Goal: Task Accomplishment & Management: Manage account settings

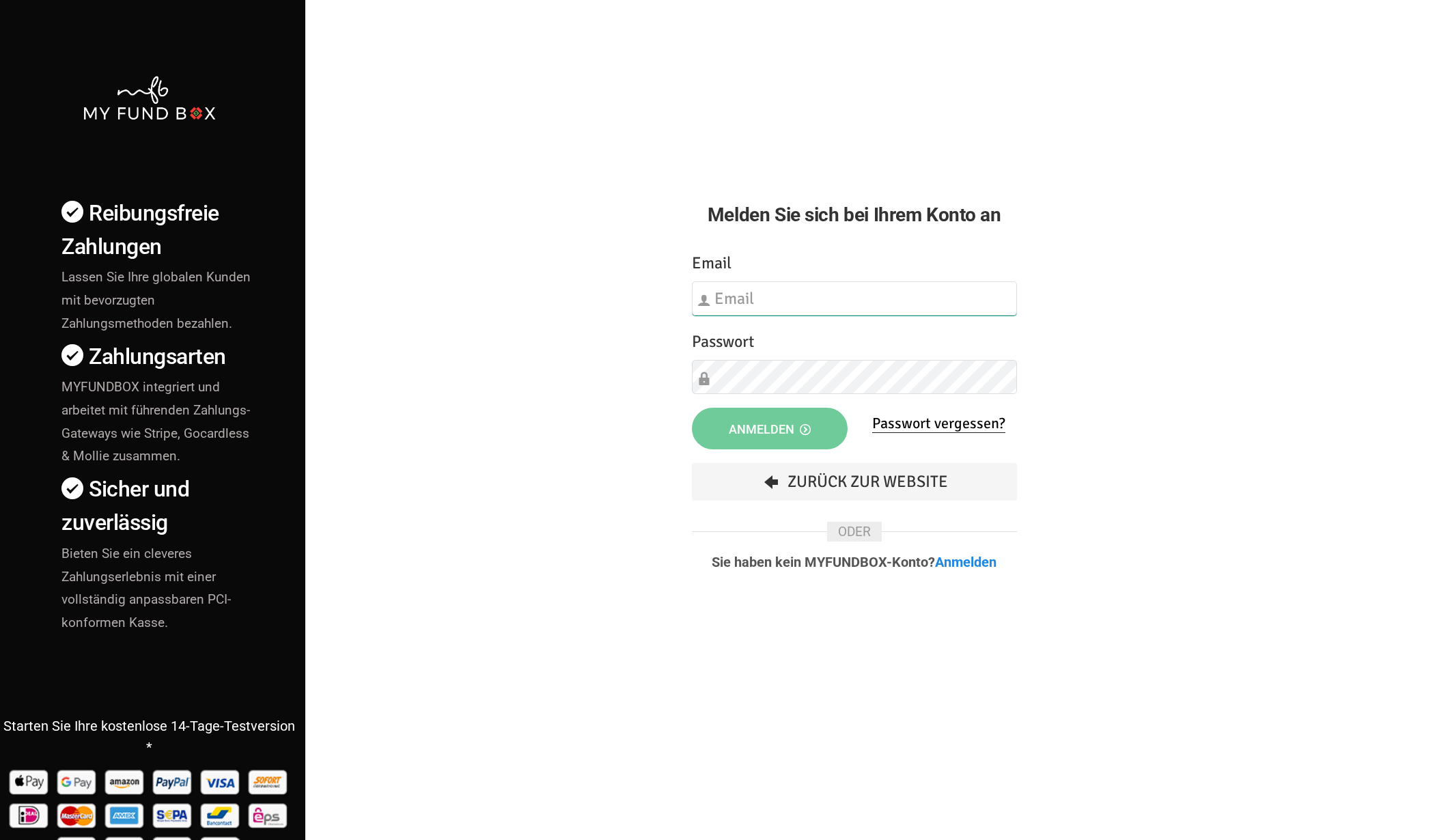
type input "[EMAIL_ADDRESS][DOMAIN_NAME]"
click at [812, 446] on button "Anmelden" at bounding box center [769, 429] width 155 height 42
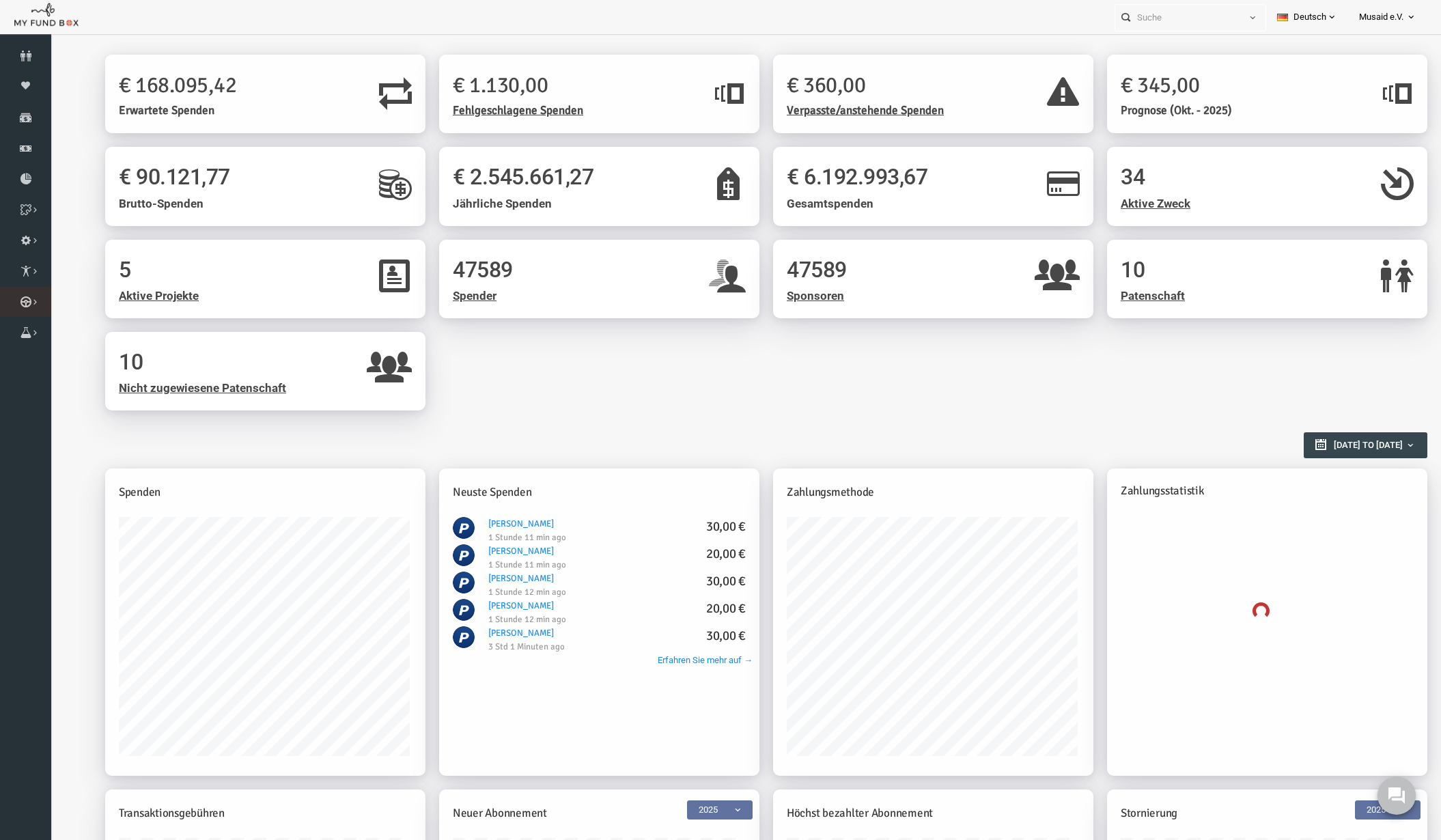
click at [0, 0] on link "Kurban Liste" at bounding box center [0, 0] width 0 height 0
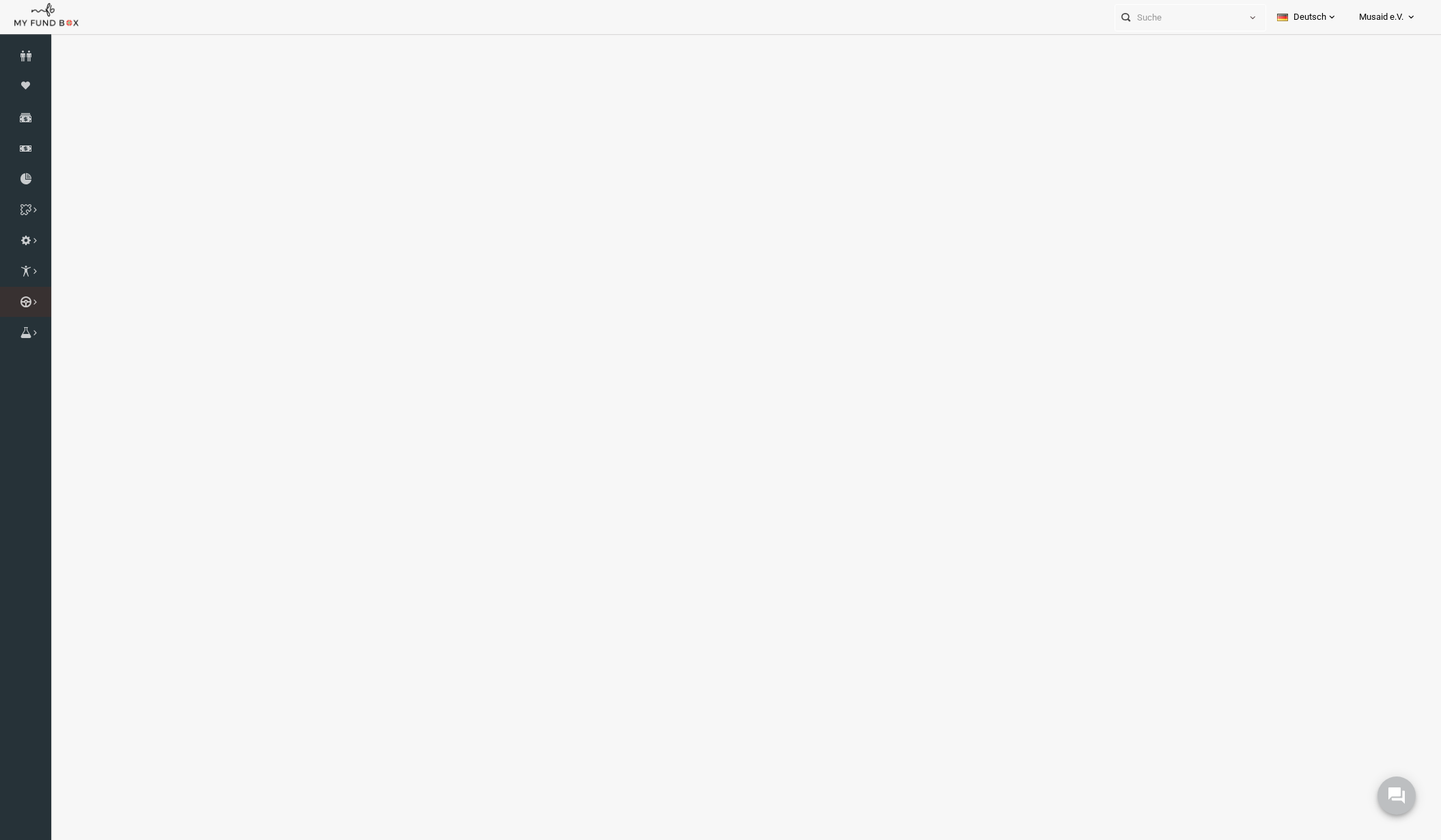
select select "100"
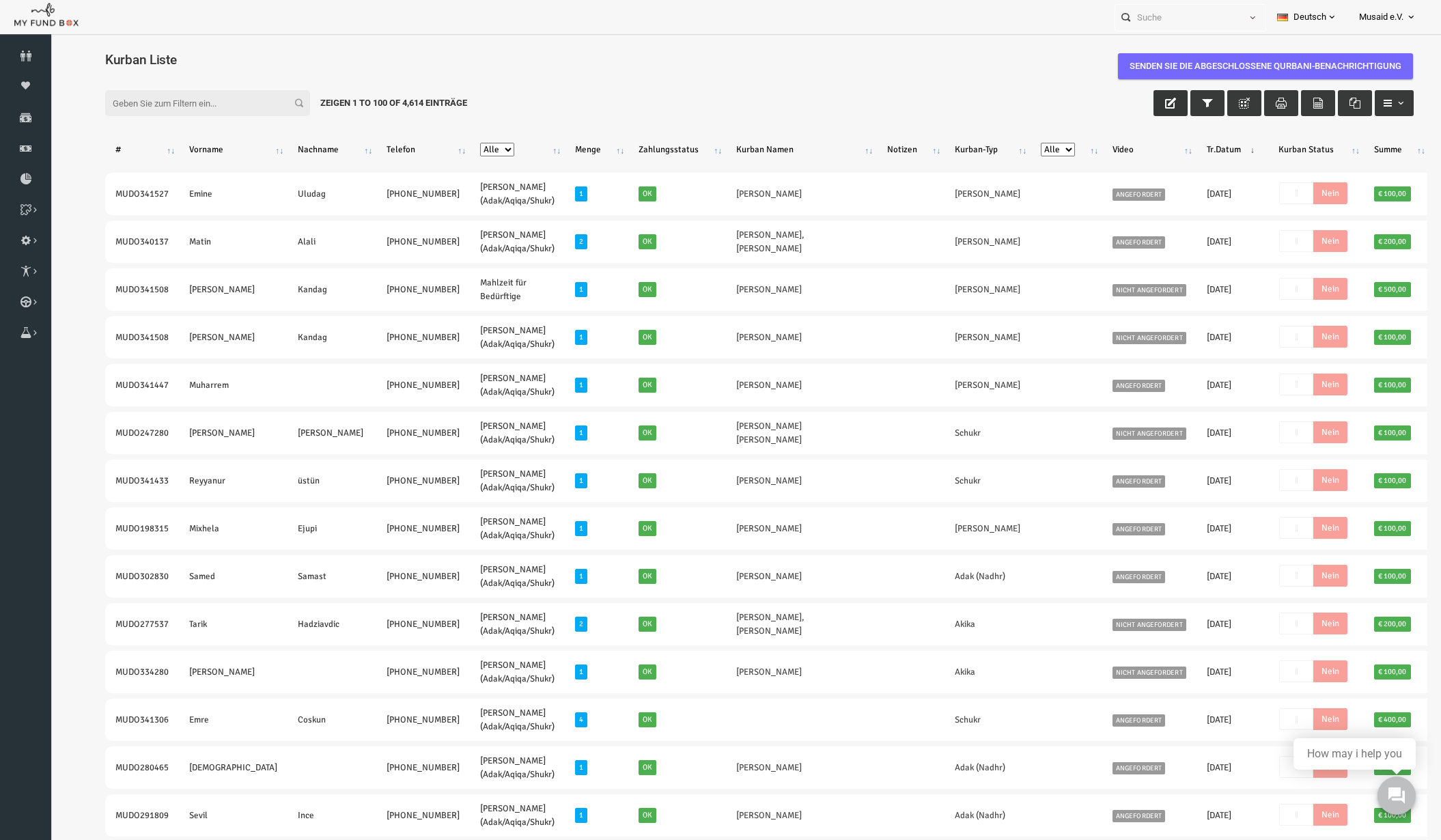
click at [1127, 109] on button "button" at bounding box center [1143, 103] width 35 height 26
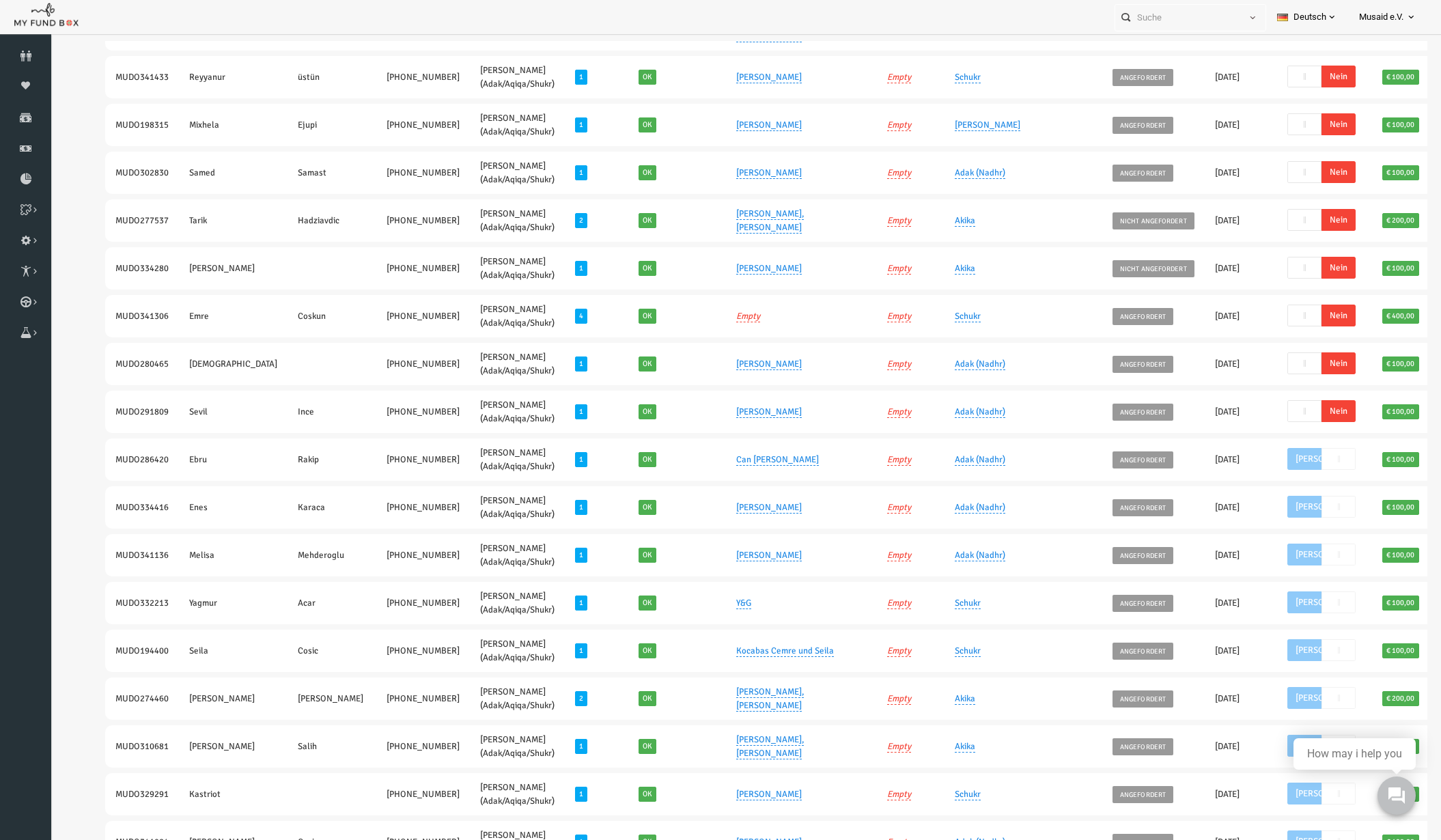
scroll to position [255, 0]
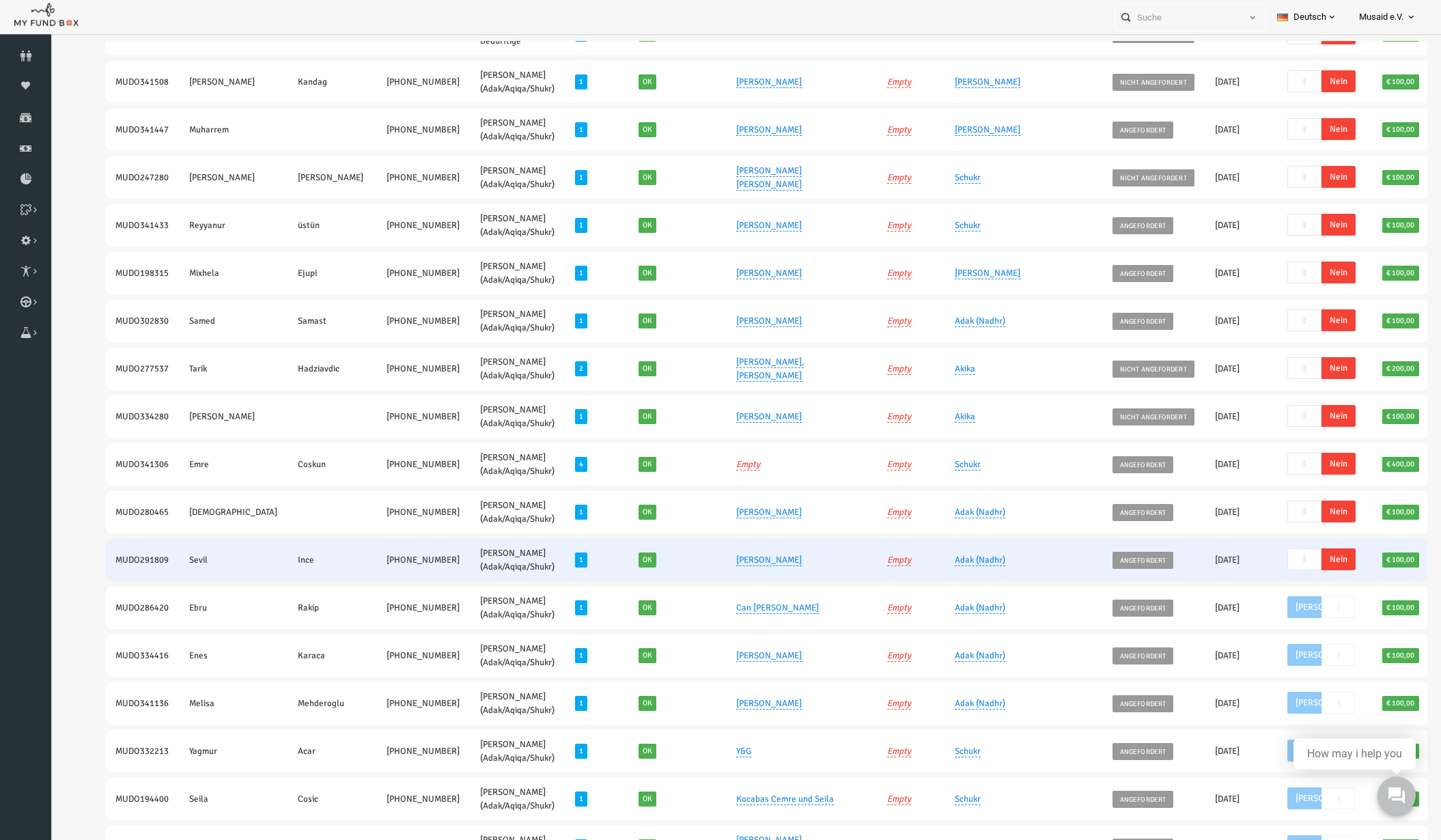
click at [1294, 558] on span "Nein" at bounding box center [1311, 559] width 35 height 22
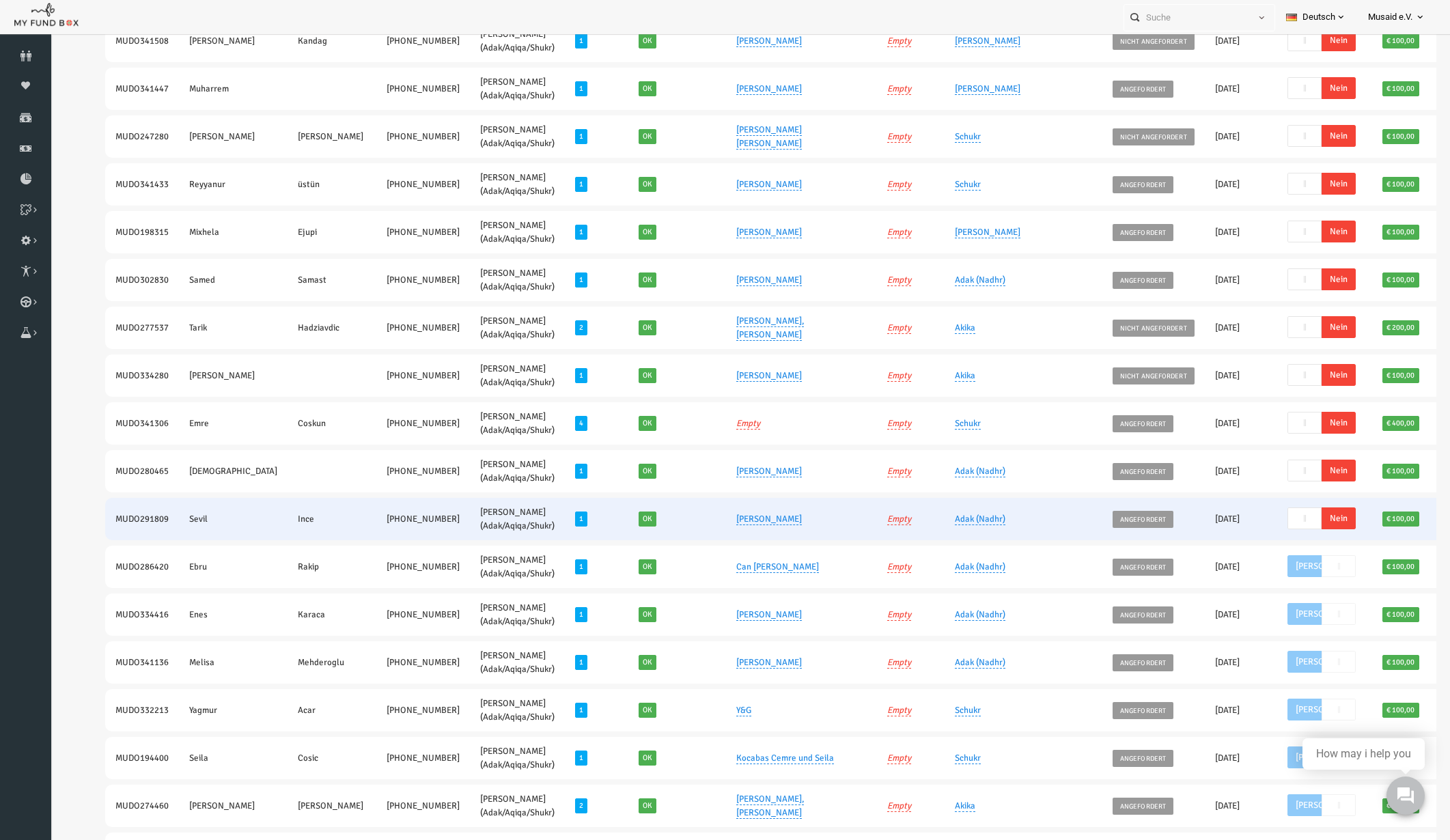
scroll to position [351, 0]
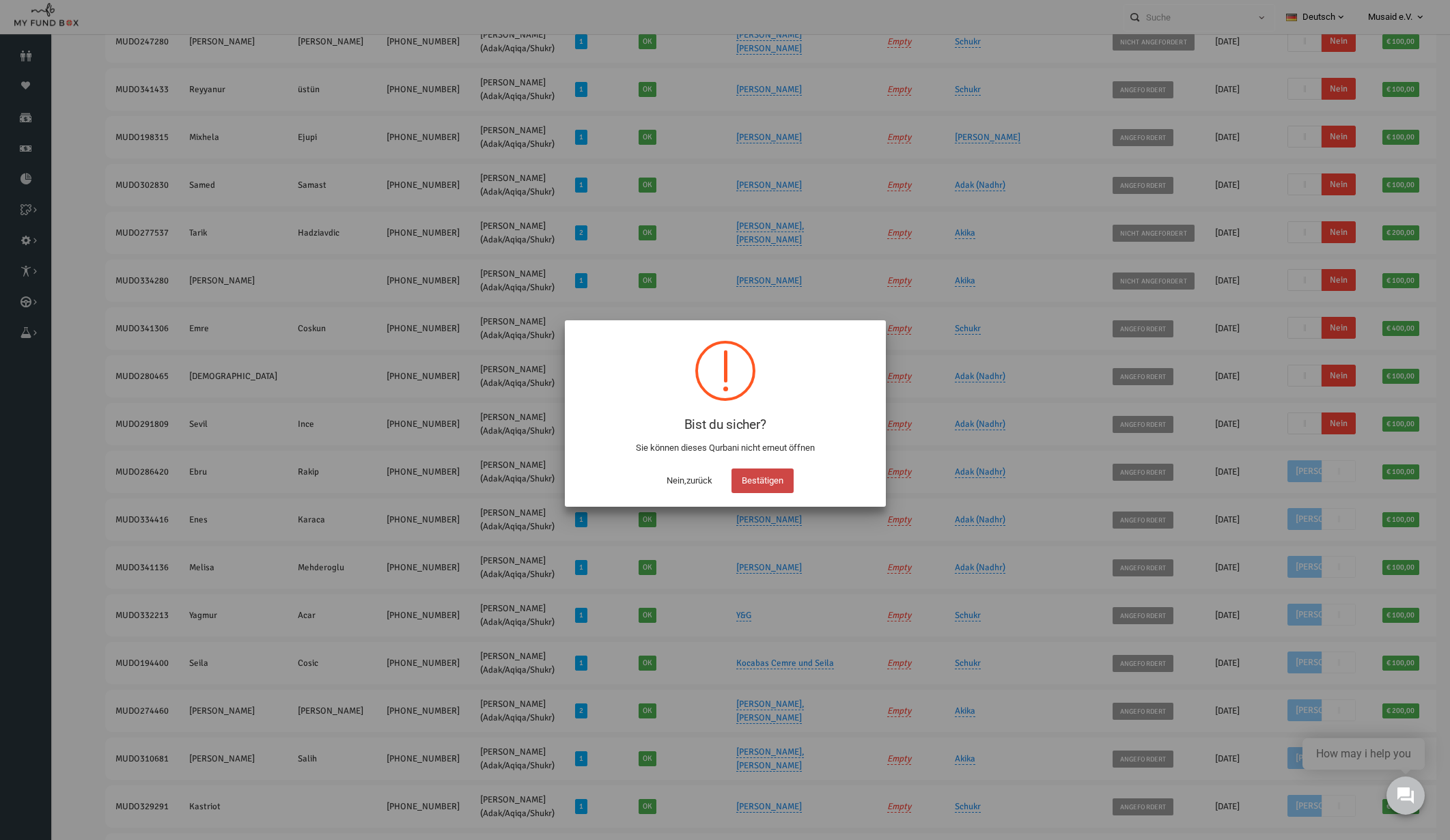
click at [744, 481] on button "Bestätigen" at bounding box center [762, 480] width 62 height 25
checkbox input "true"
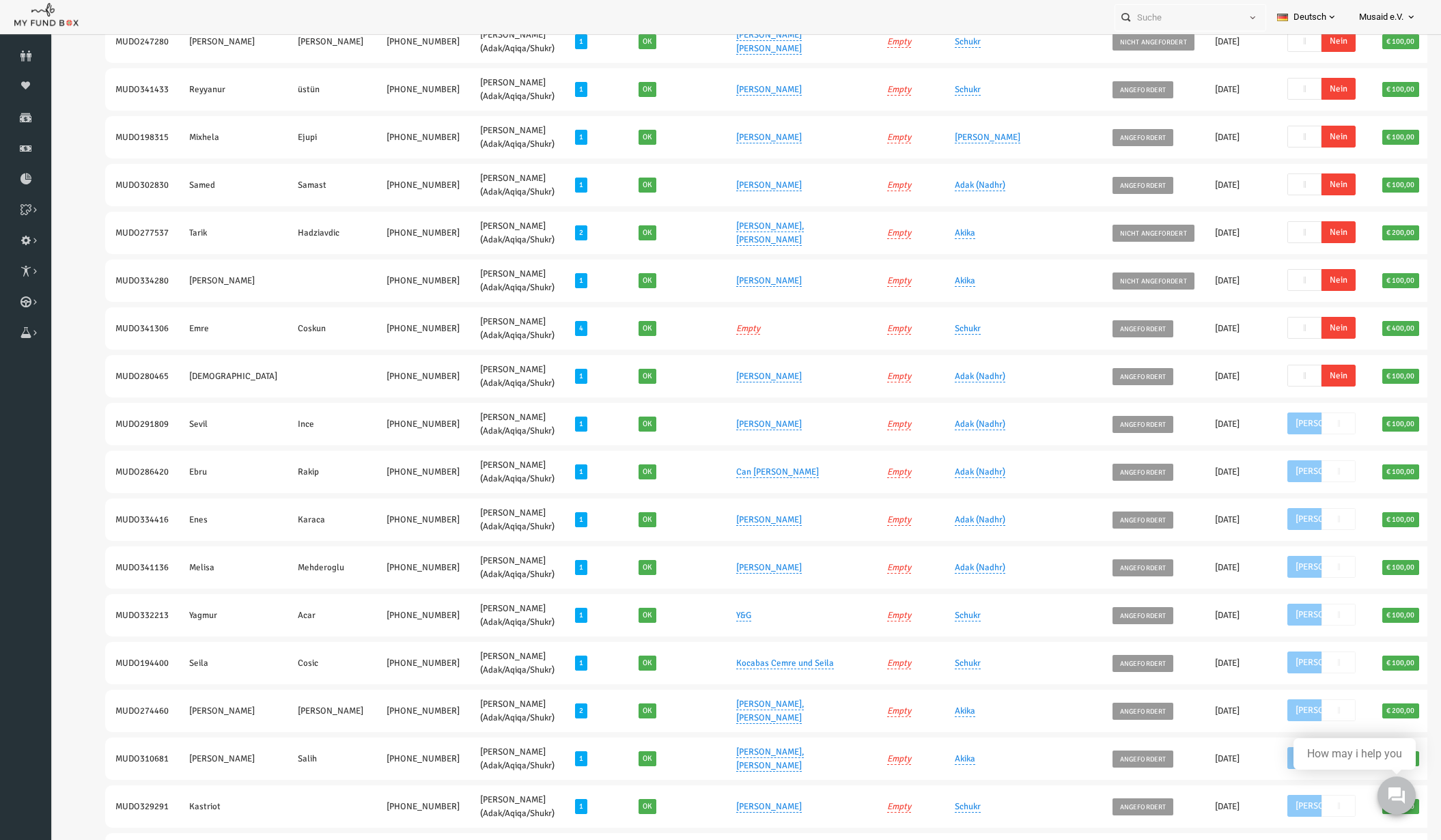
click at [1294, 376] on span "Nein" at bounding box center [1311, 375] width 35 height 22
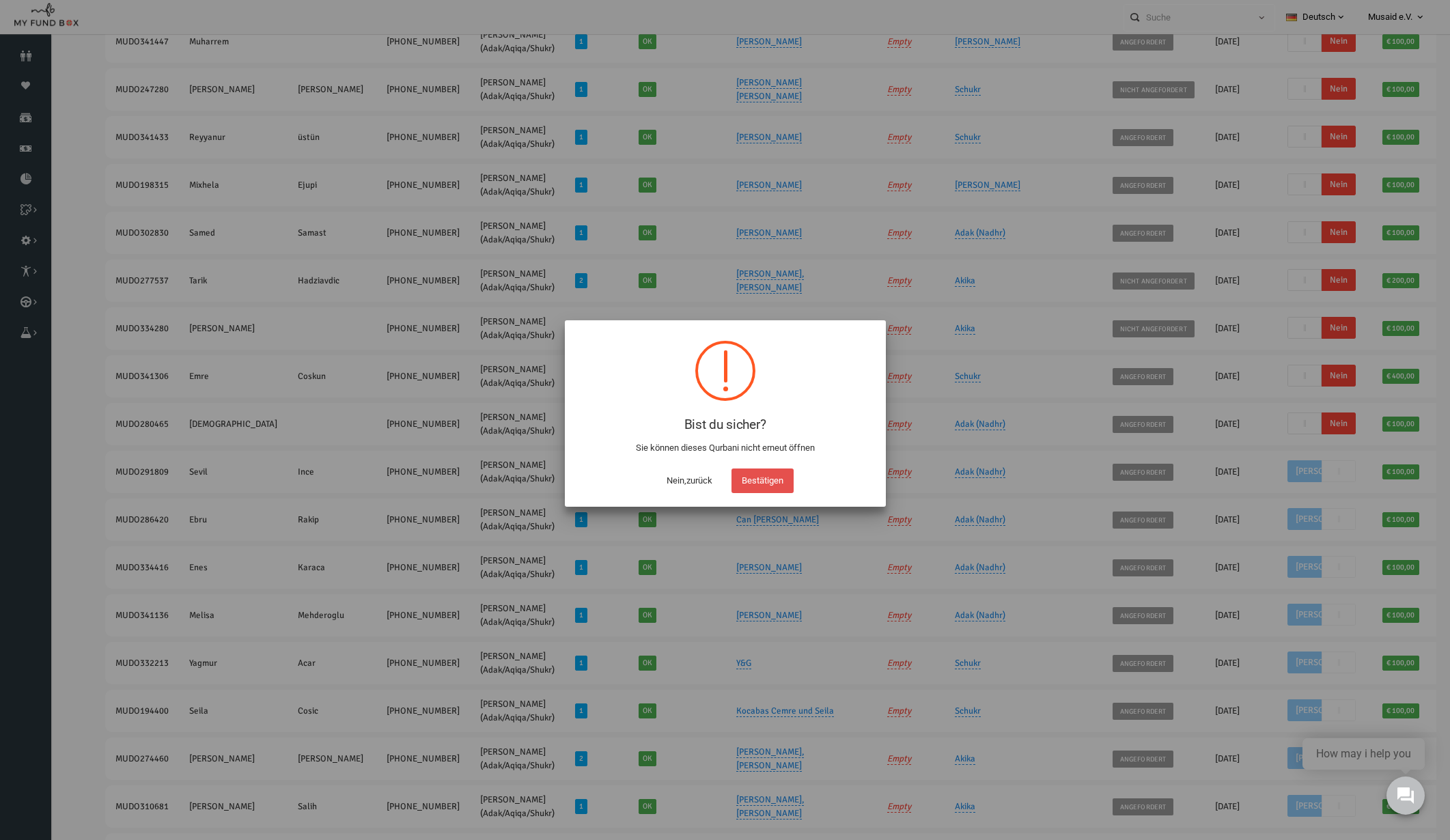
click at [787, 478] on button "Bestätigen" at bounding box center [762, 480] width 62 height 25
checkbox input "true"
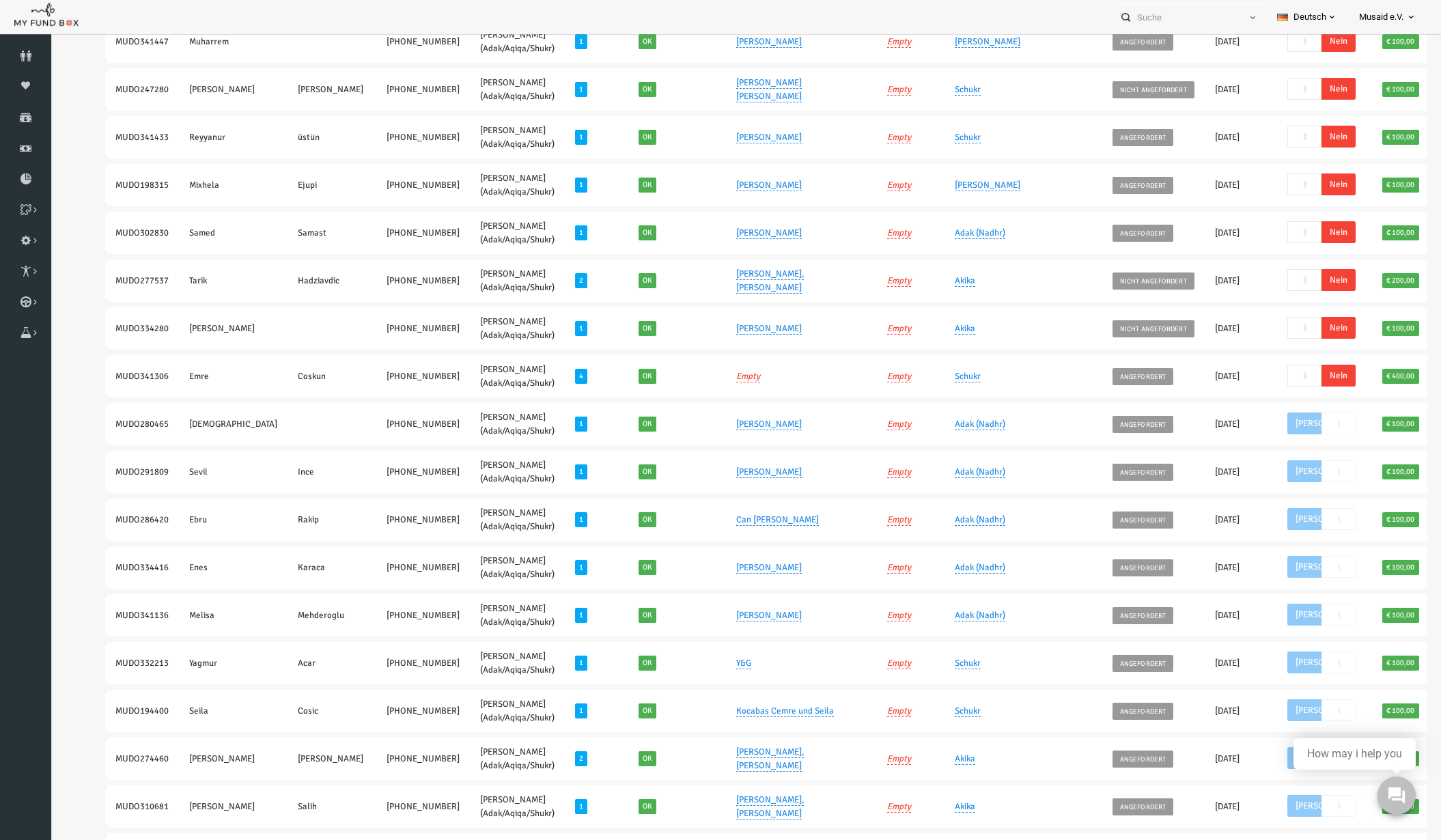
click at [1294, 374] on span "Nein" at bounding box center [1311, 375] width 35 height 22
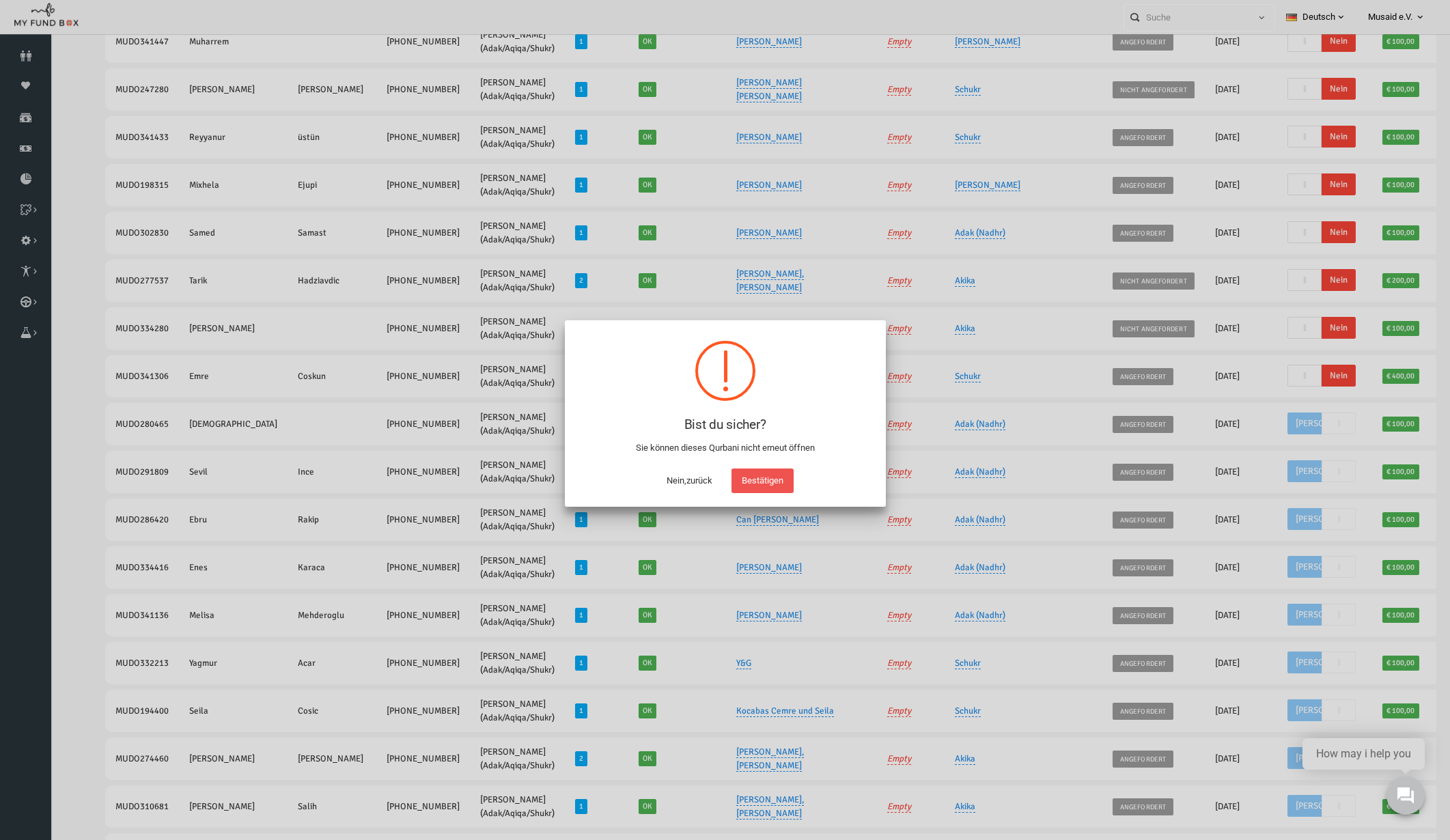
scroll to position [254, 0]
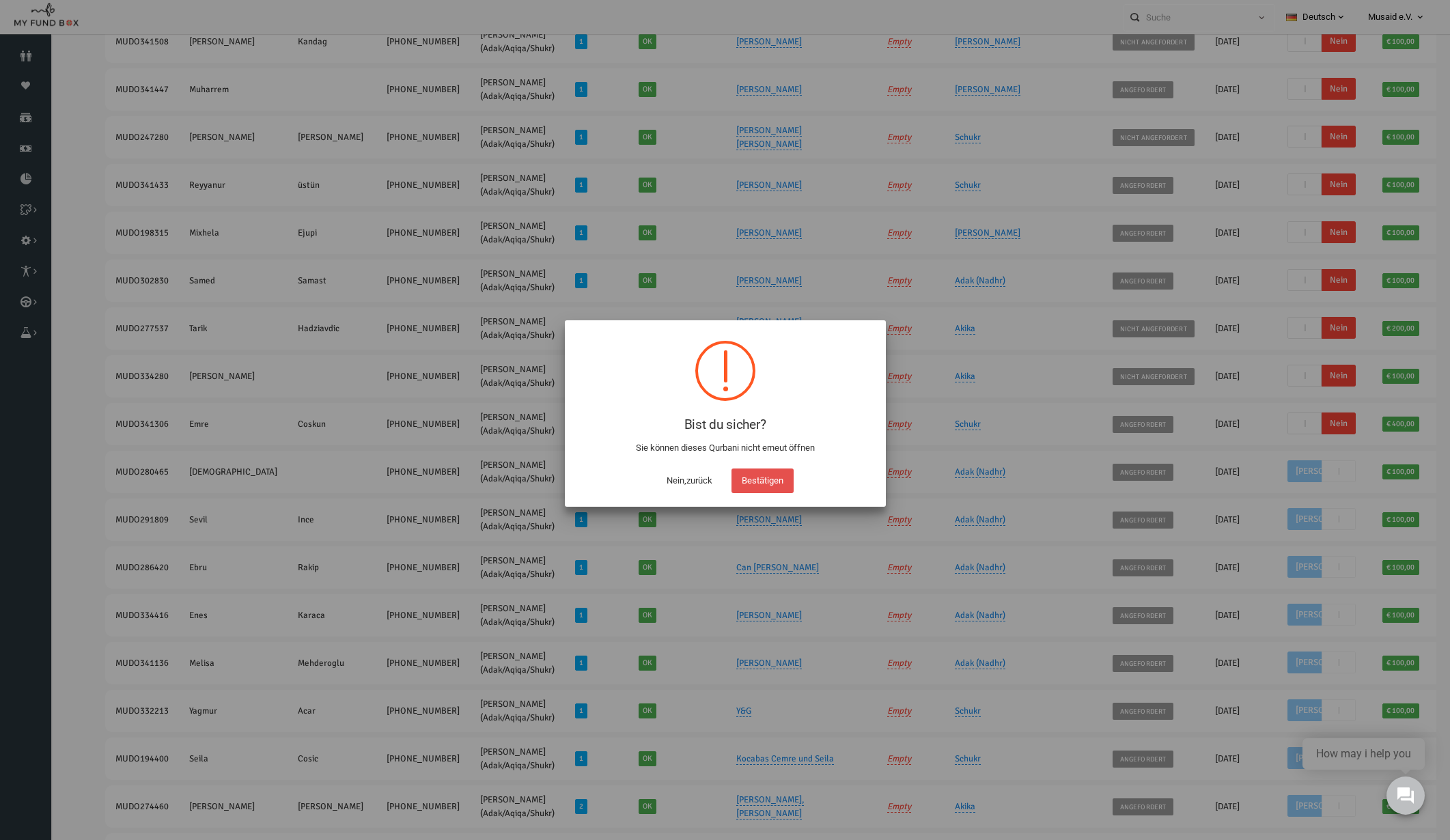
click at [758, 483] on button "Bestätigen" at bounding box center [762, 480] width 62 height 25
checkbox input "true"
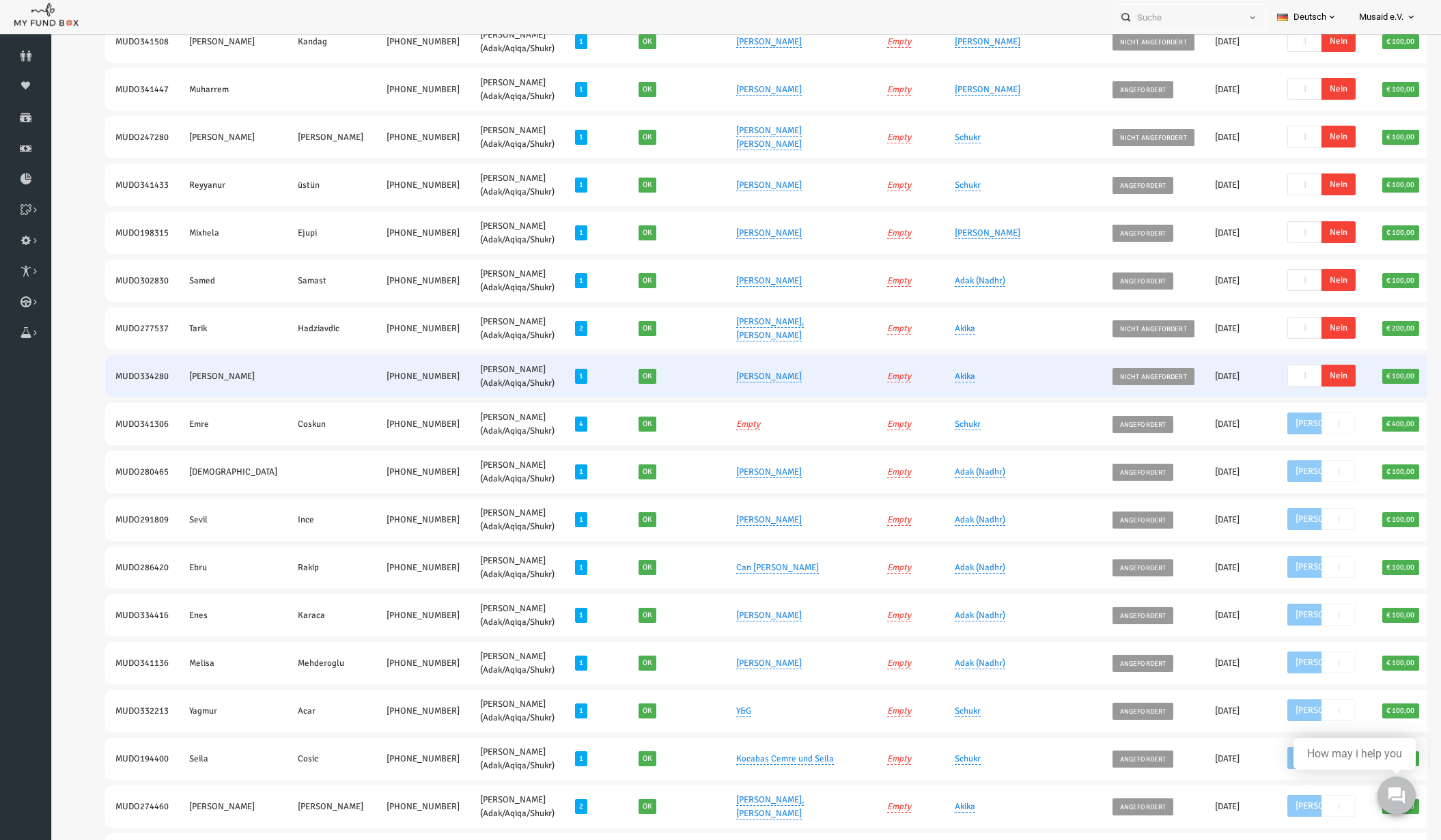
click at [1294, 378] on span "Nein" at bounding box center [1311, 375] width 35 height 22
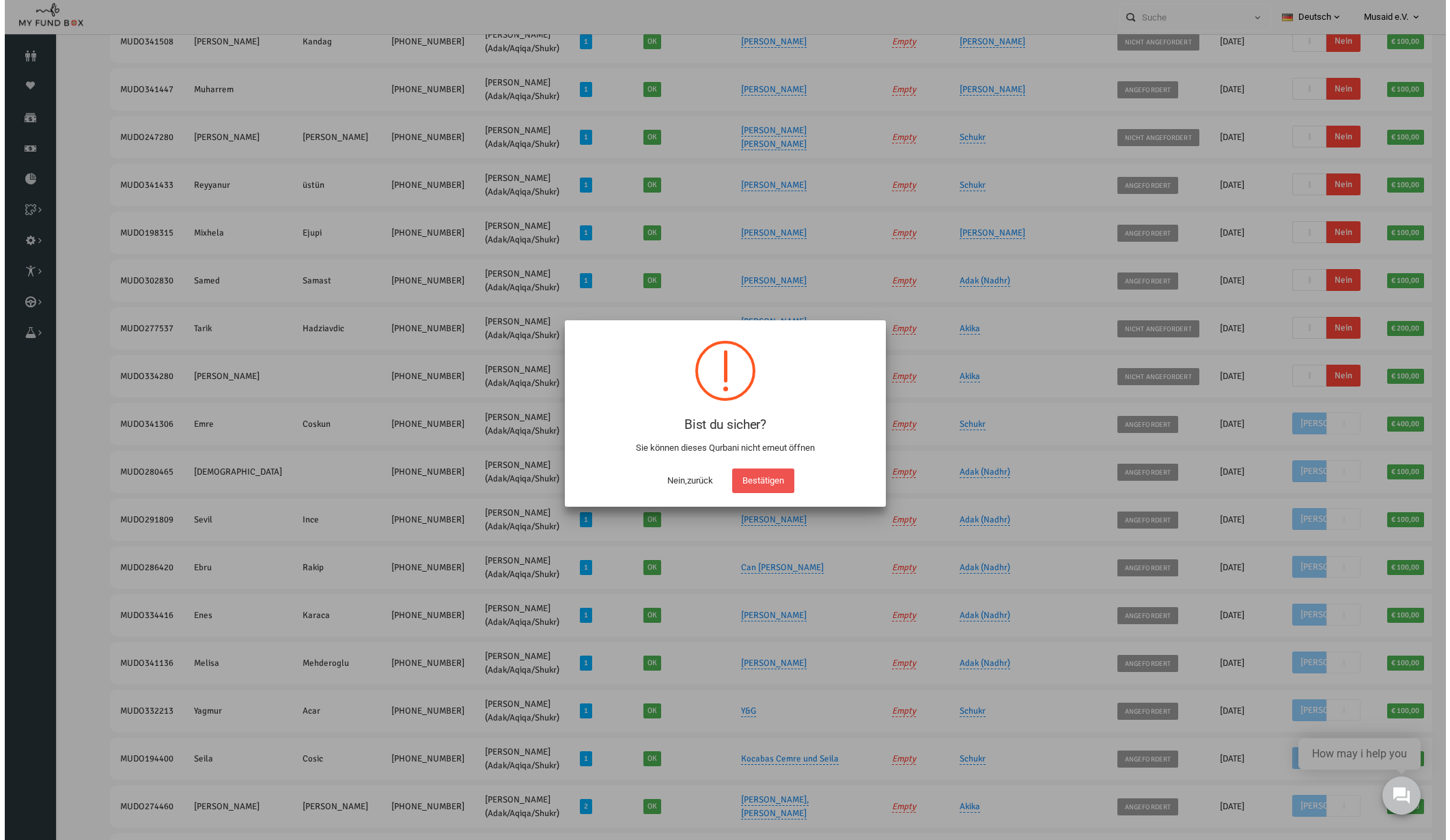
scroll to position [207, 0]
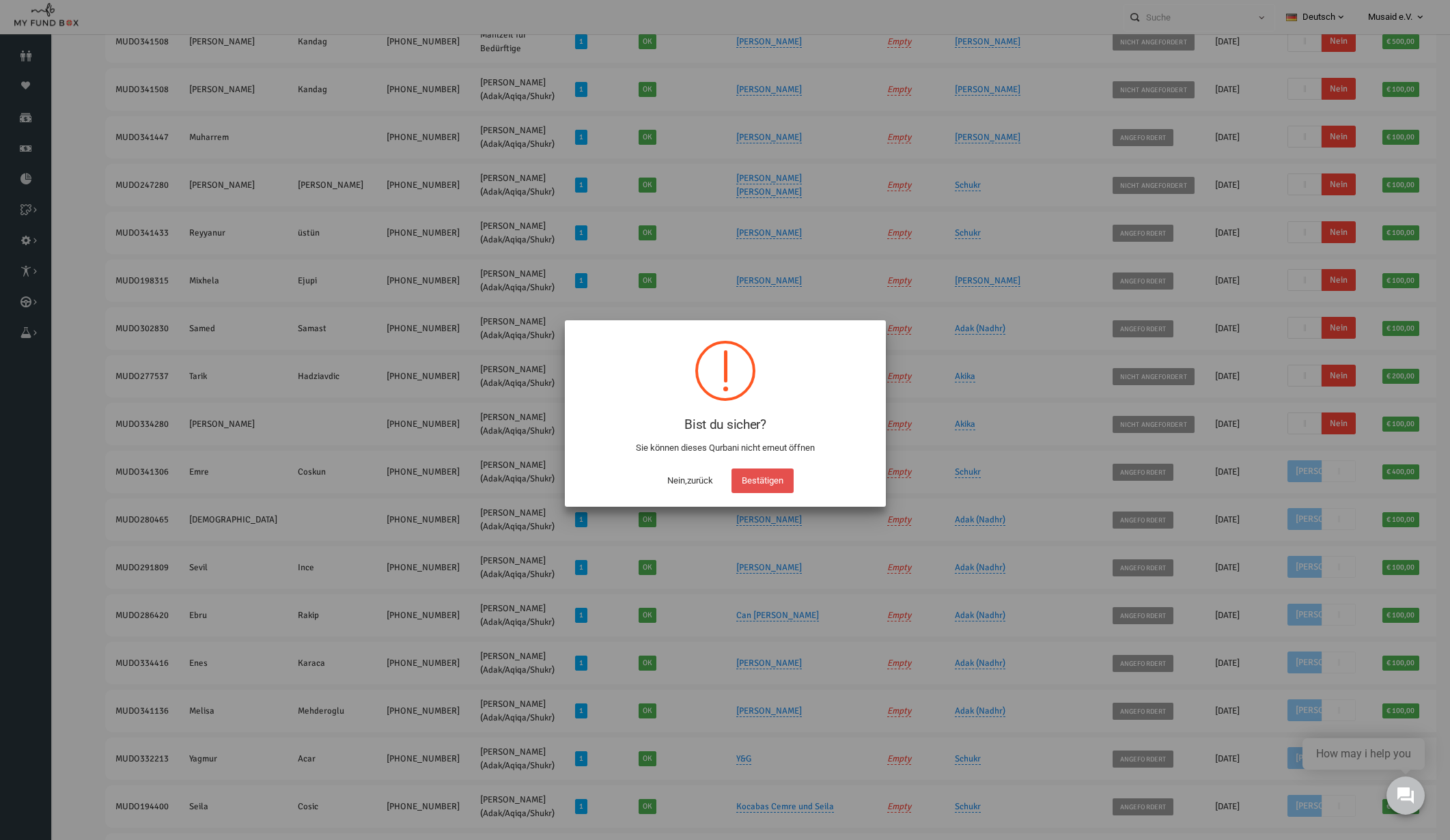
click at [766, 474] on button "Bestätigen" at bounding box center [762, 480] width 62 height 25
checkbox input "true"
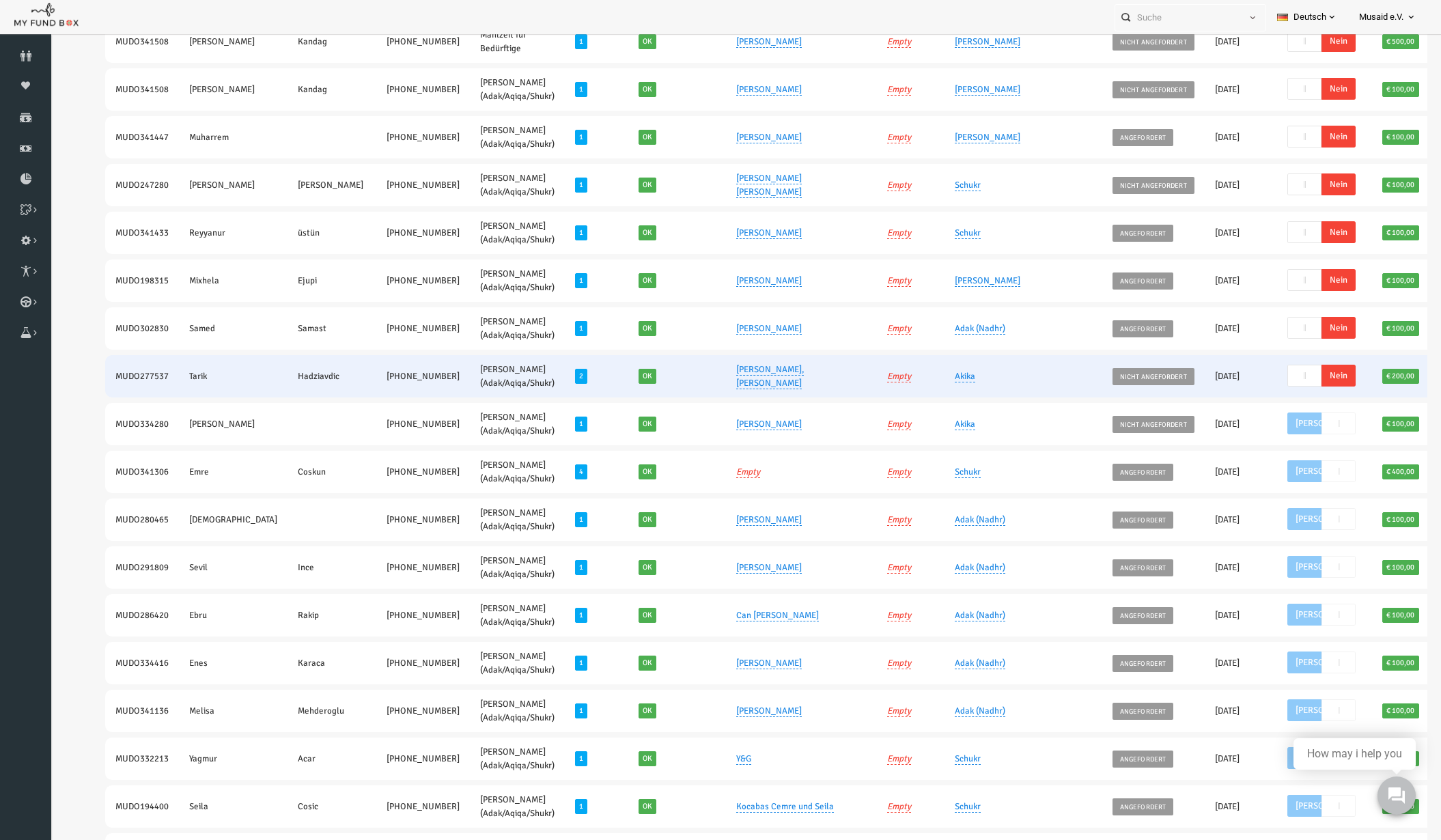
click at [1294, 380] on span "Nein" at bounding box center [1311, 375] width 35 height 22
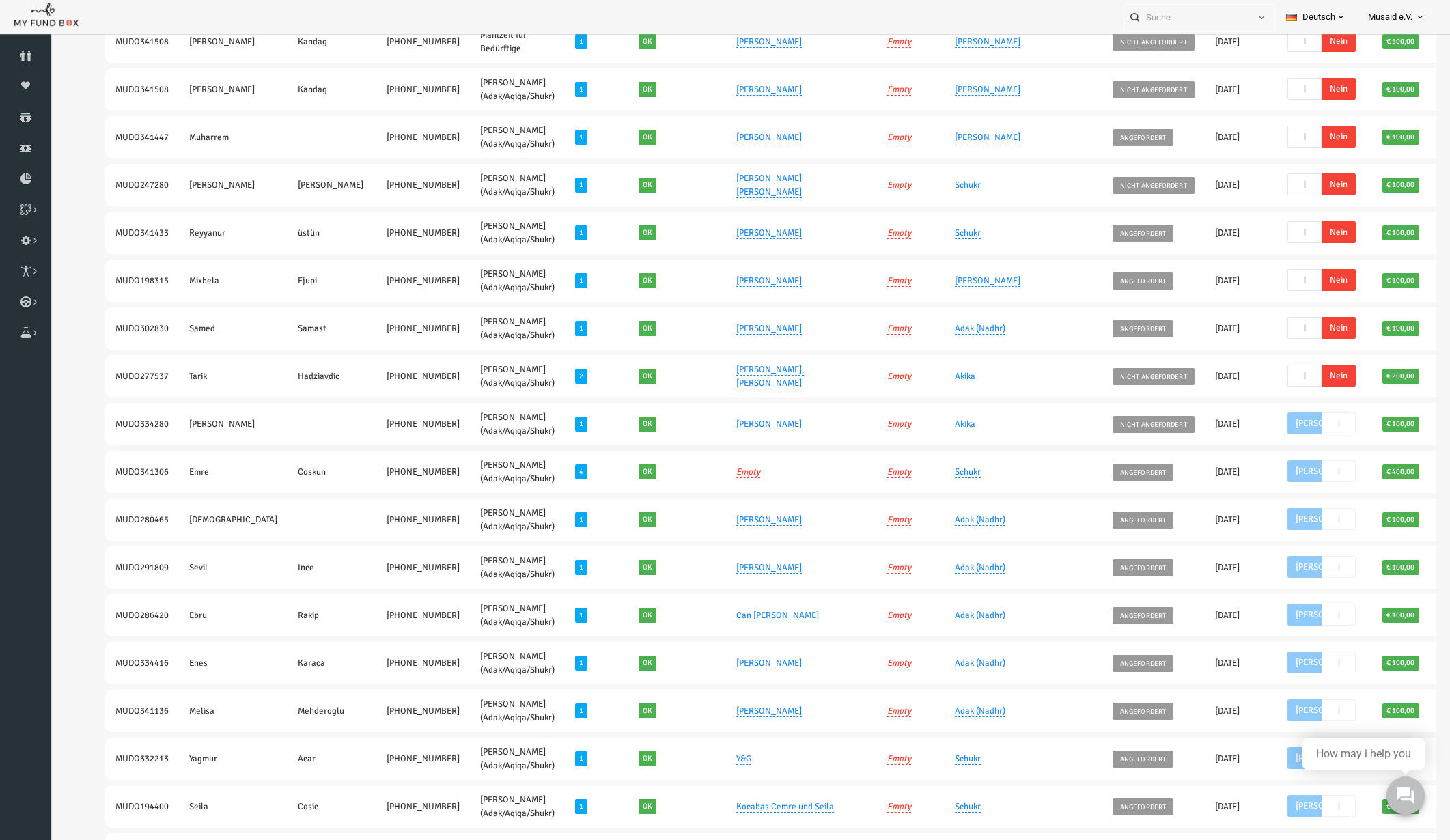
scroll to position [159, 0]
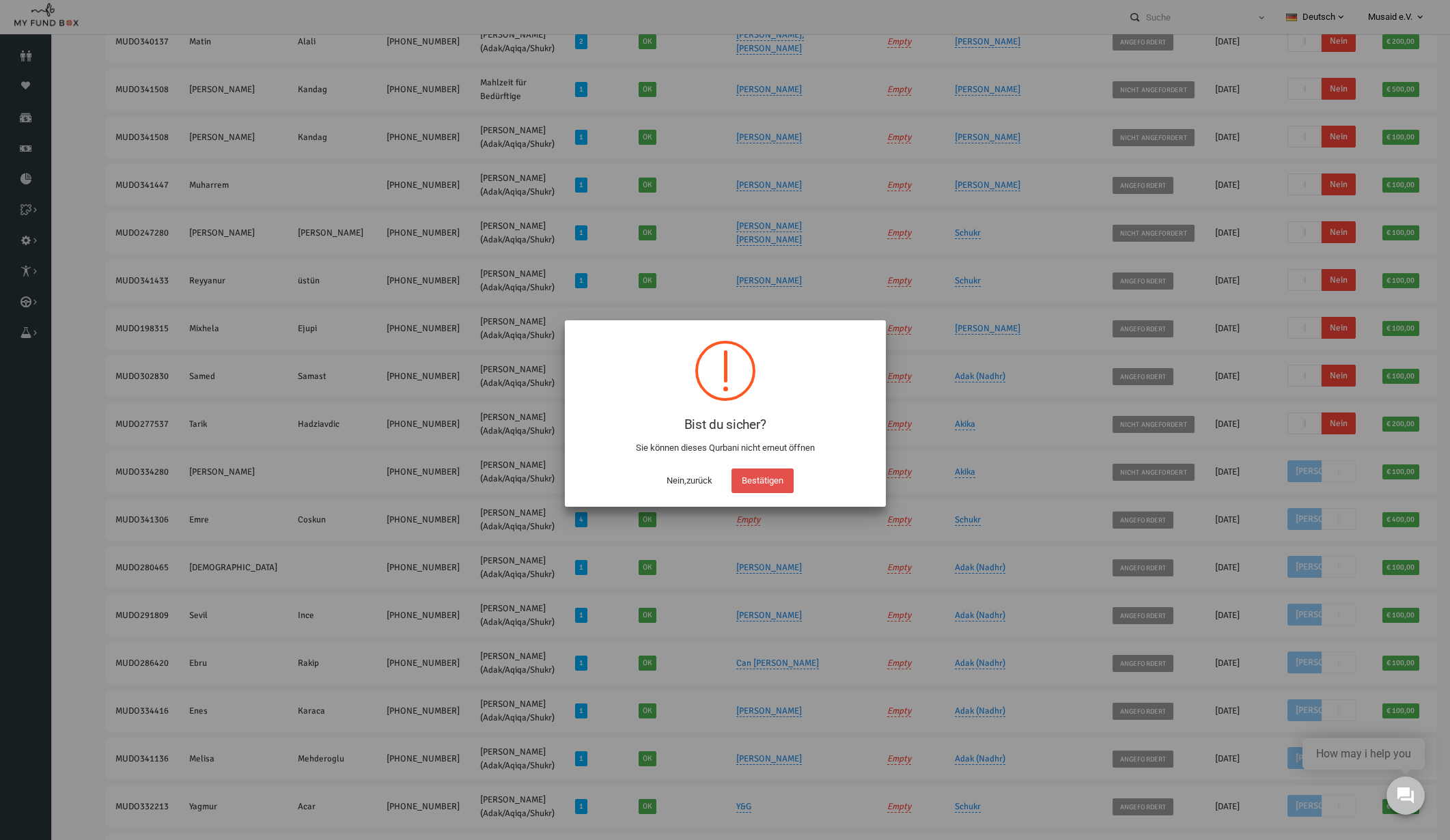
click at [777, 471] on button "Bestätigen" at bounding box center [762, 480] width 62 height 25
checkbox input "true"
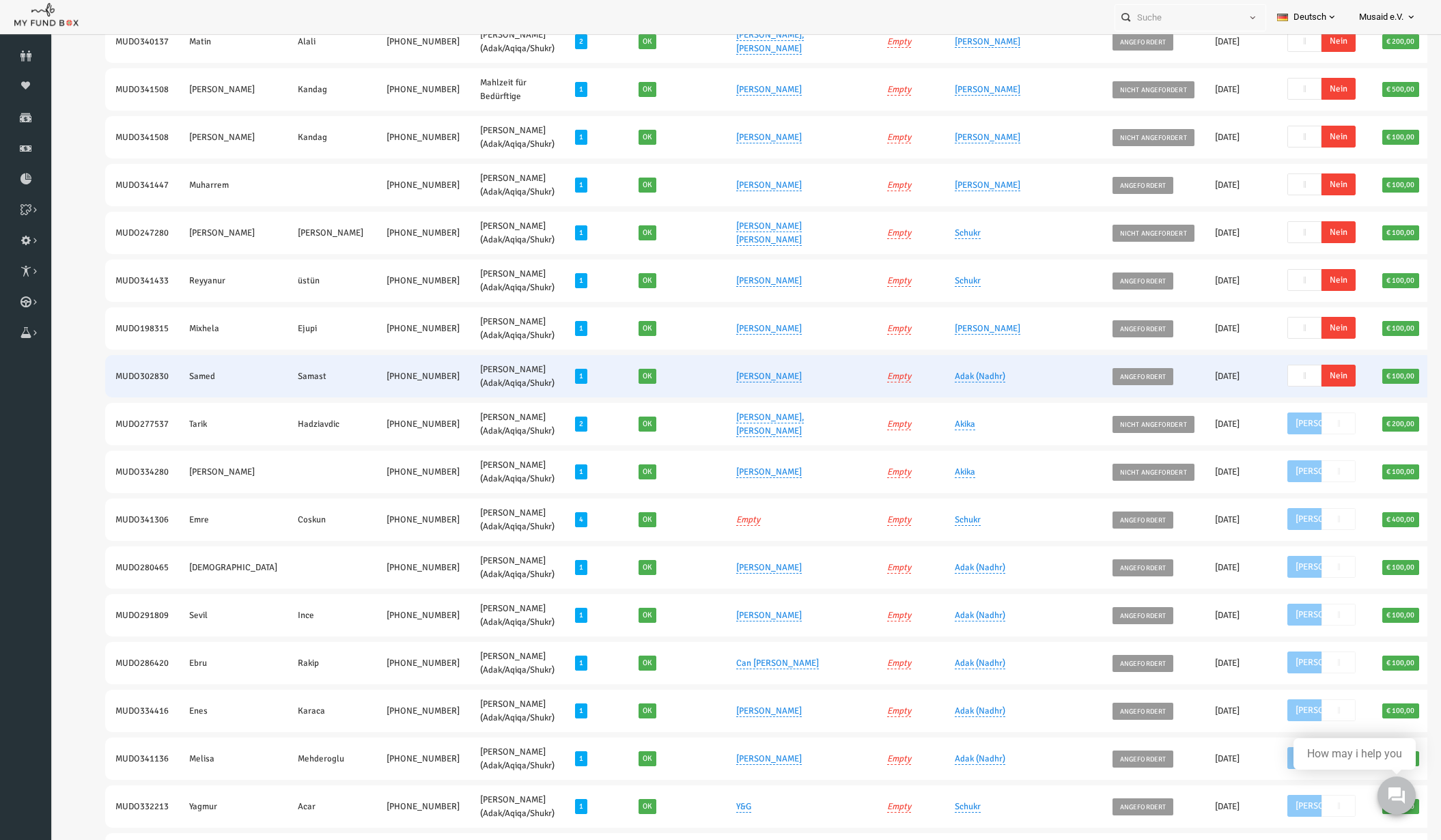
click at [1294, 381] on span "Nein" at bounding box center [1311, 375] width 35 height 22
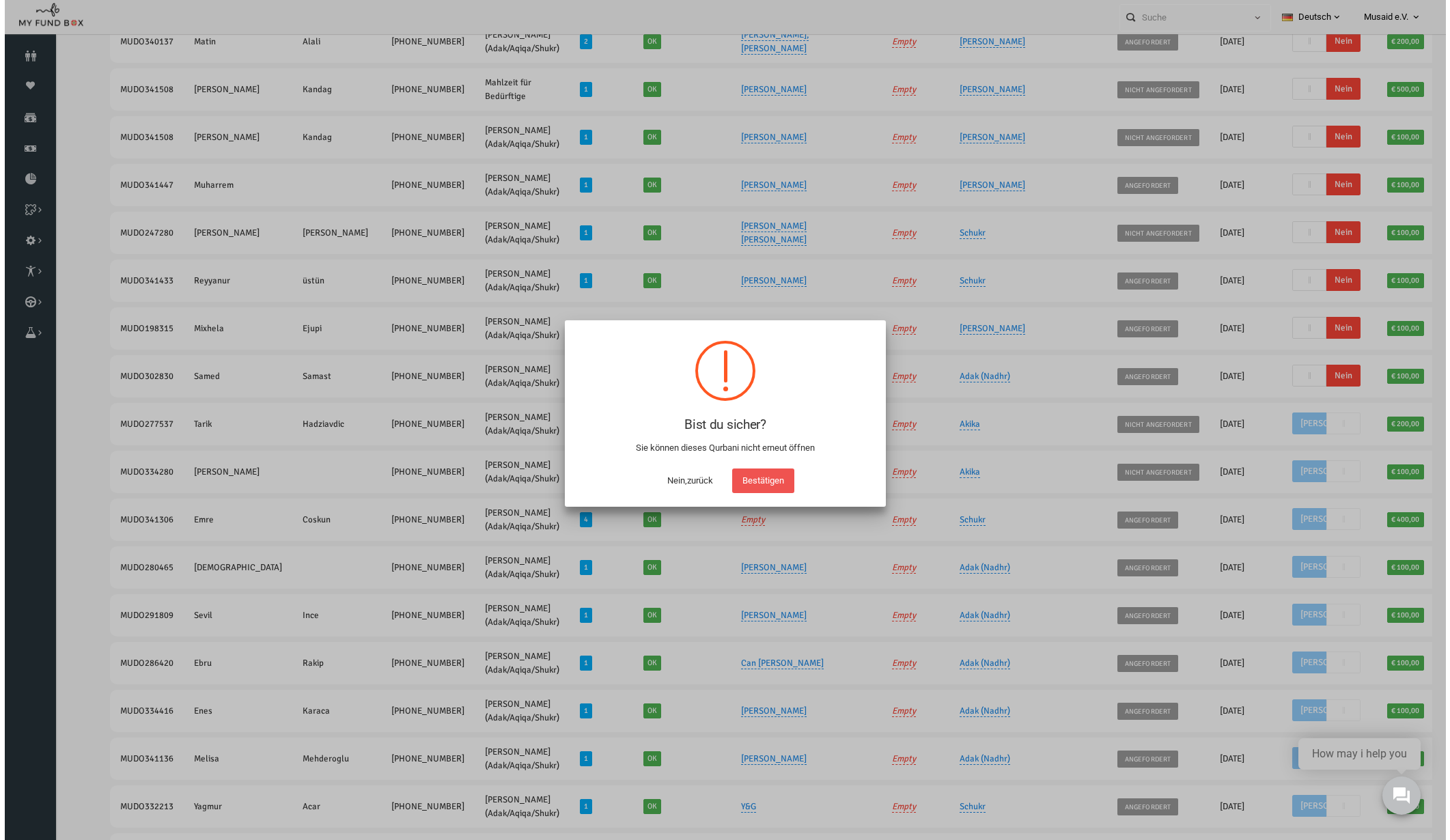
scroll to position [112, 0]
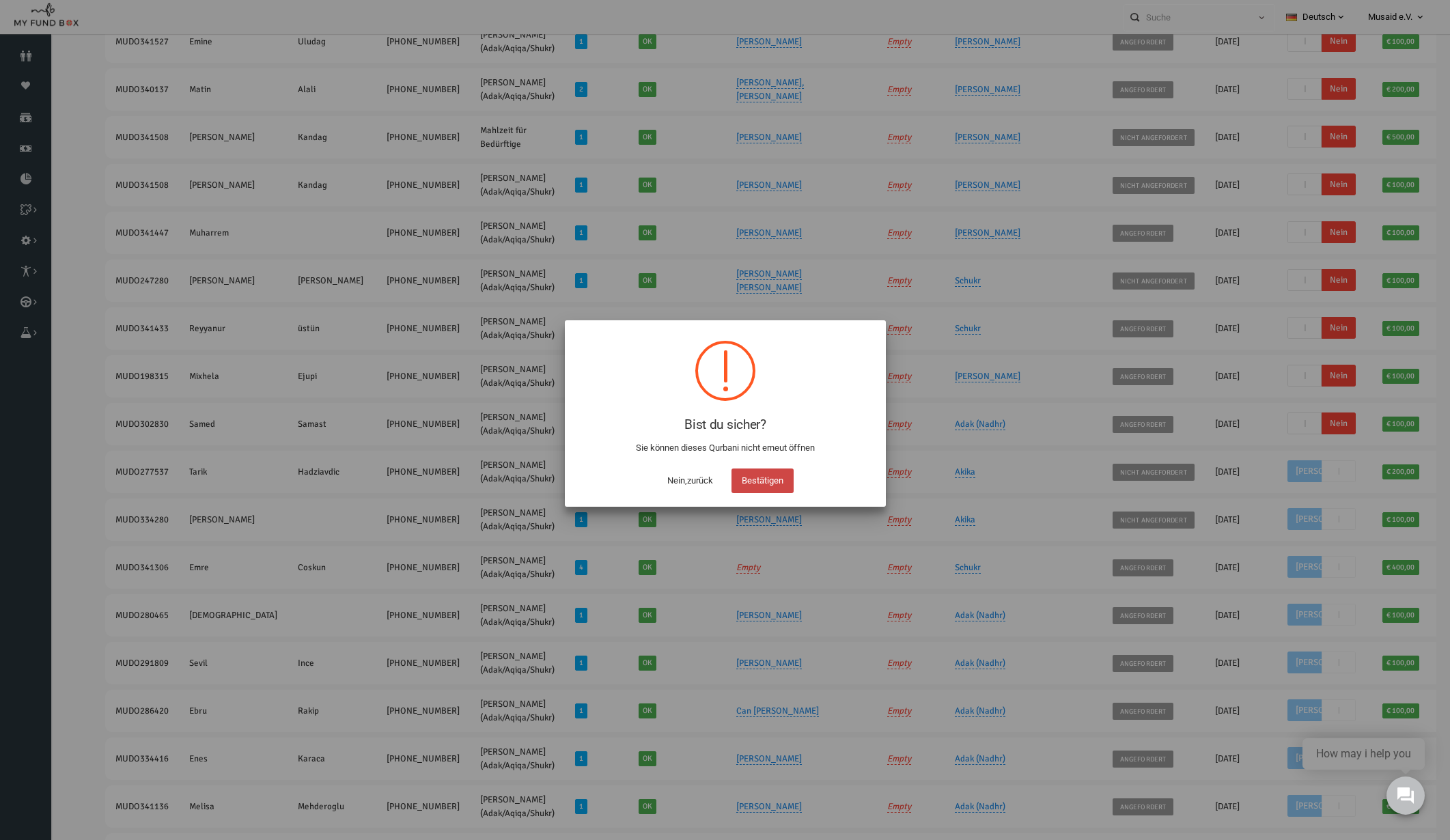
click at [785, 482] on button "Bestätigen" at bounding box center [762, 480] width 62 height 25
checkbox input "true"
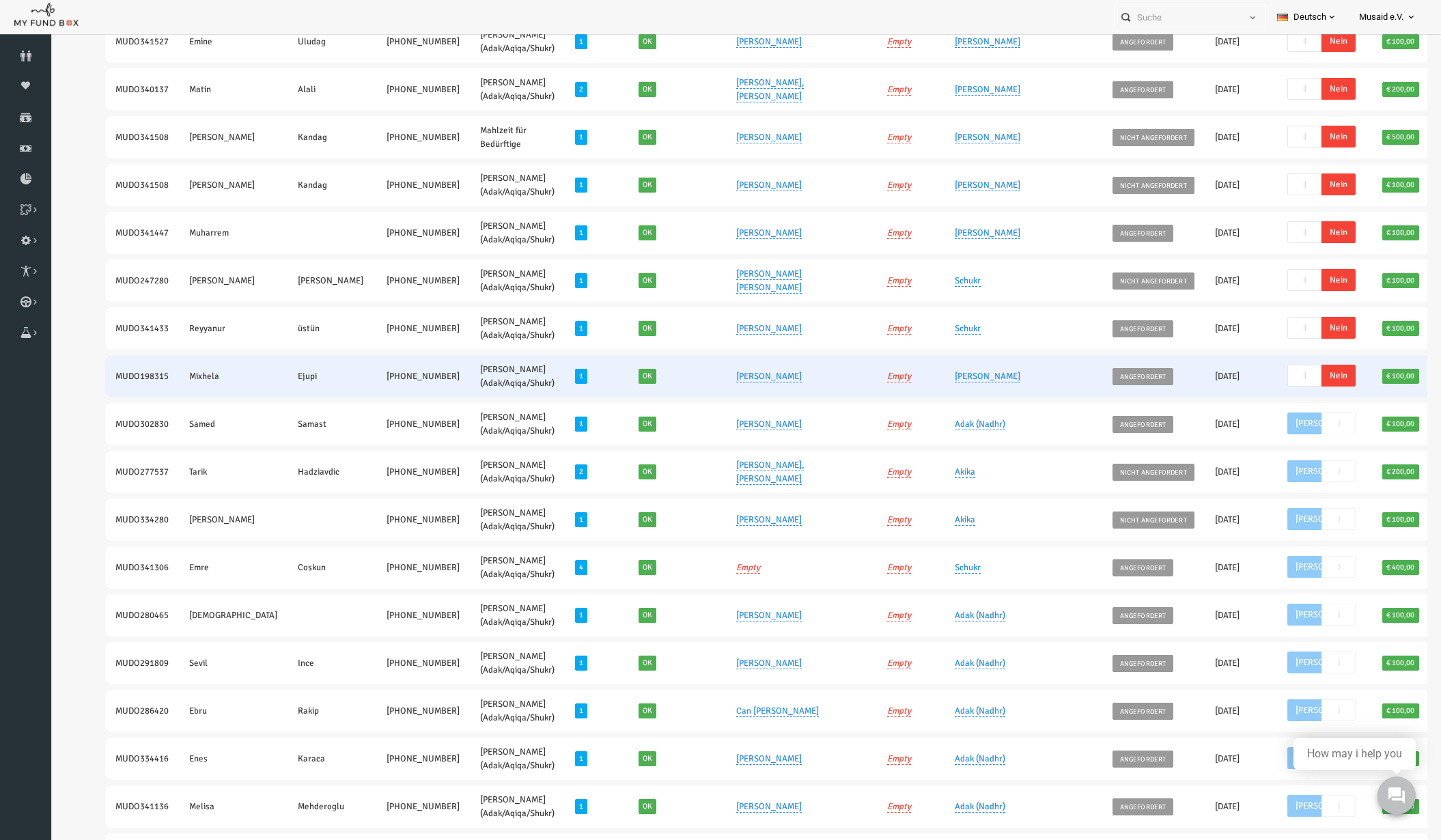
click at [1294, 380] on span "Nein" at bounding box center [1311, 375] width 35 height 22
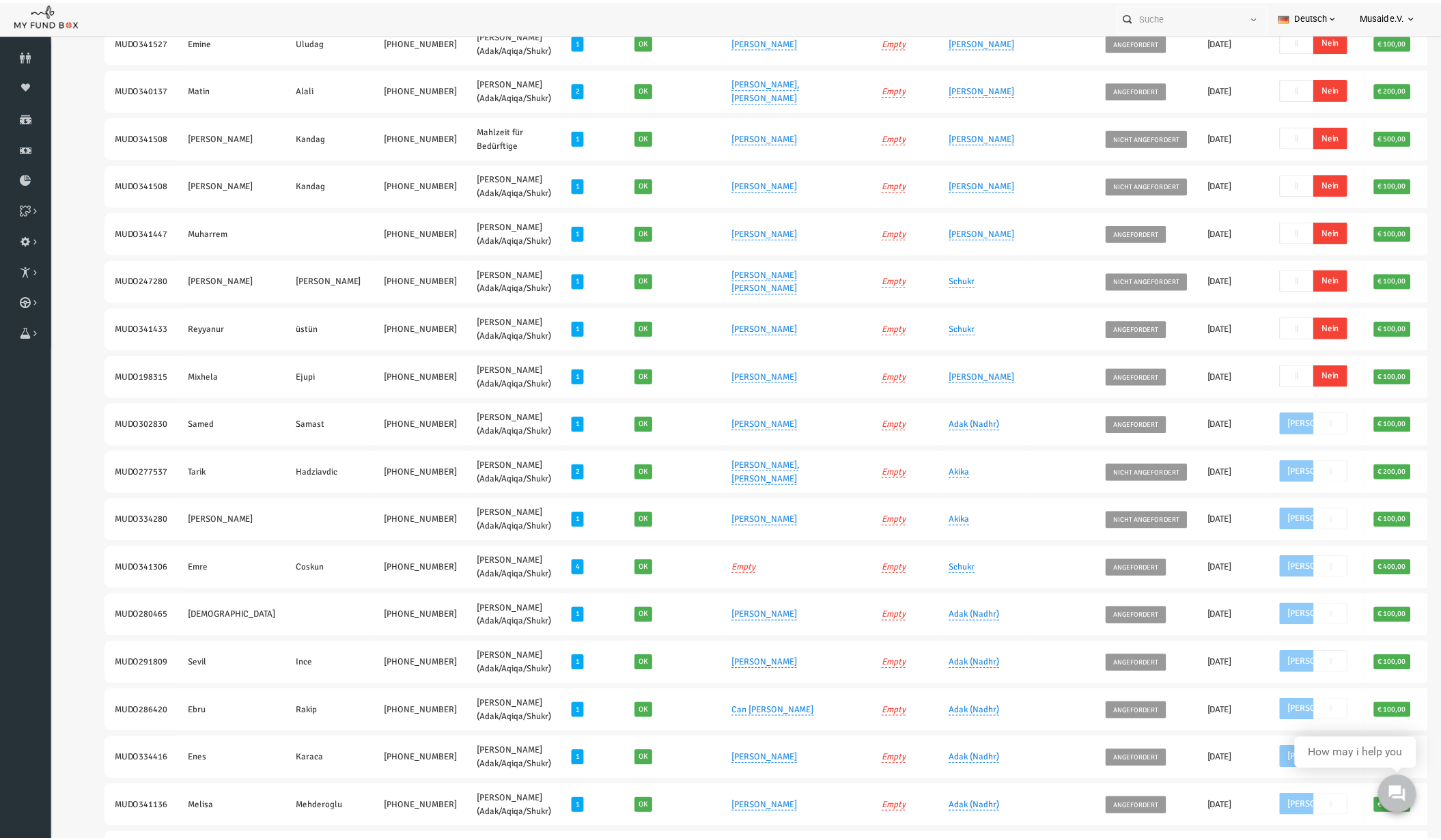
scroll to position [64, 0]
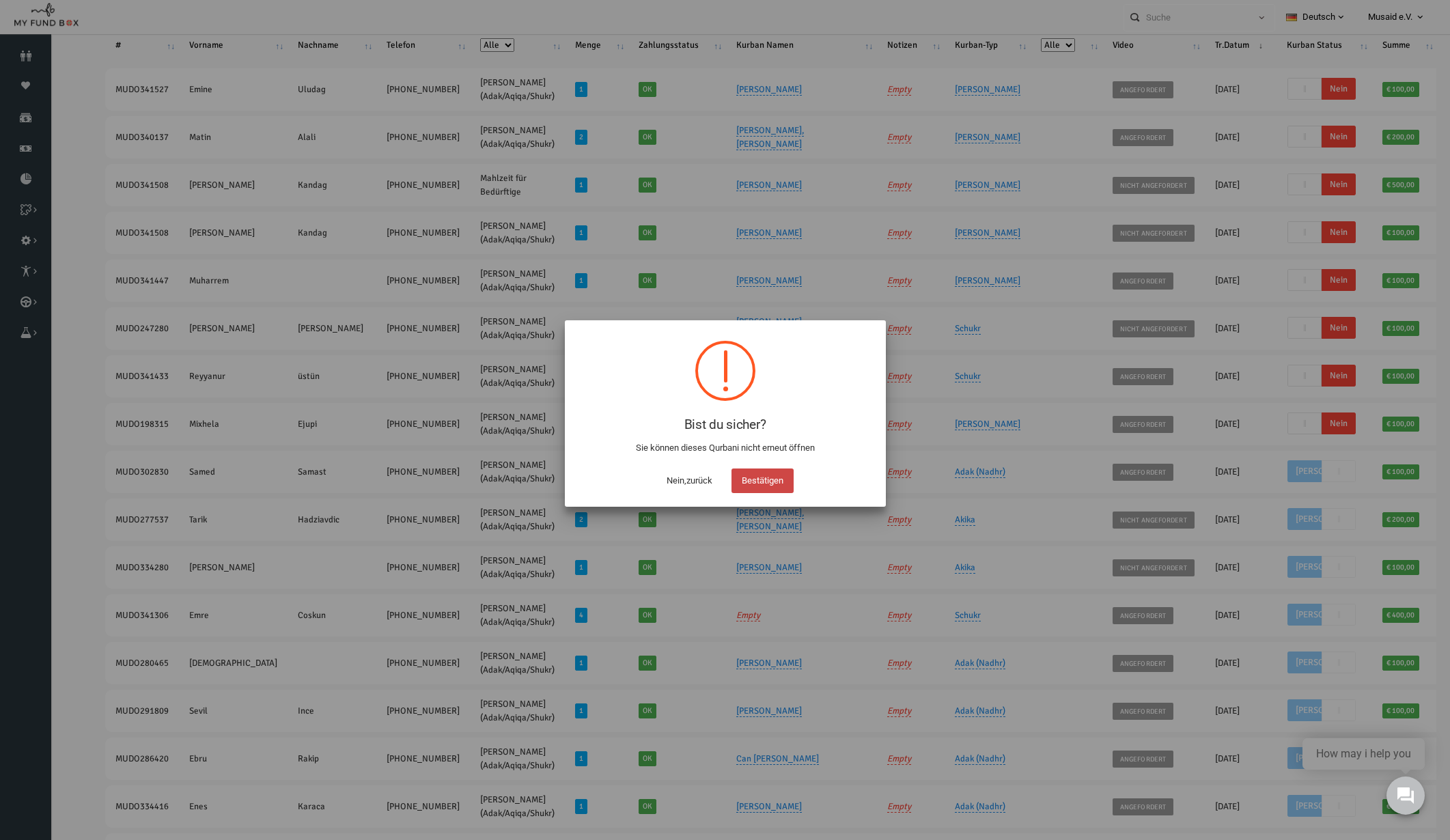
click at [777, 488] on button "Bestätigen" at bounding box center [762, 480] width 62 height 25
checkbox input "true"
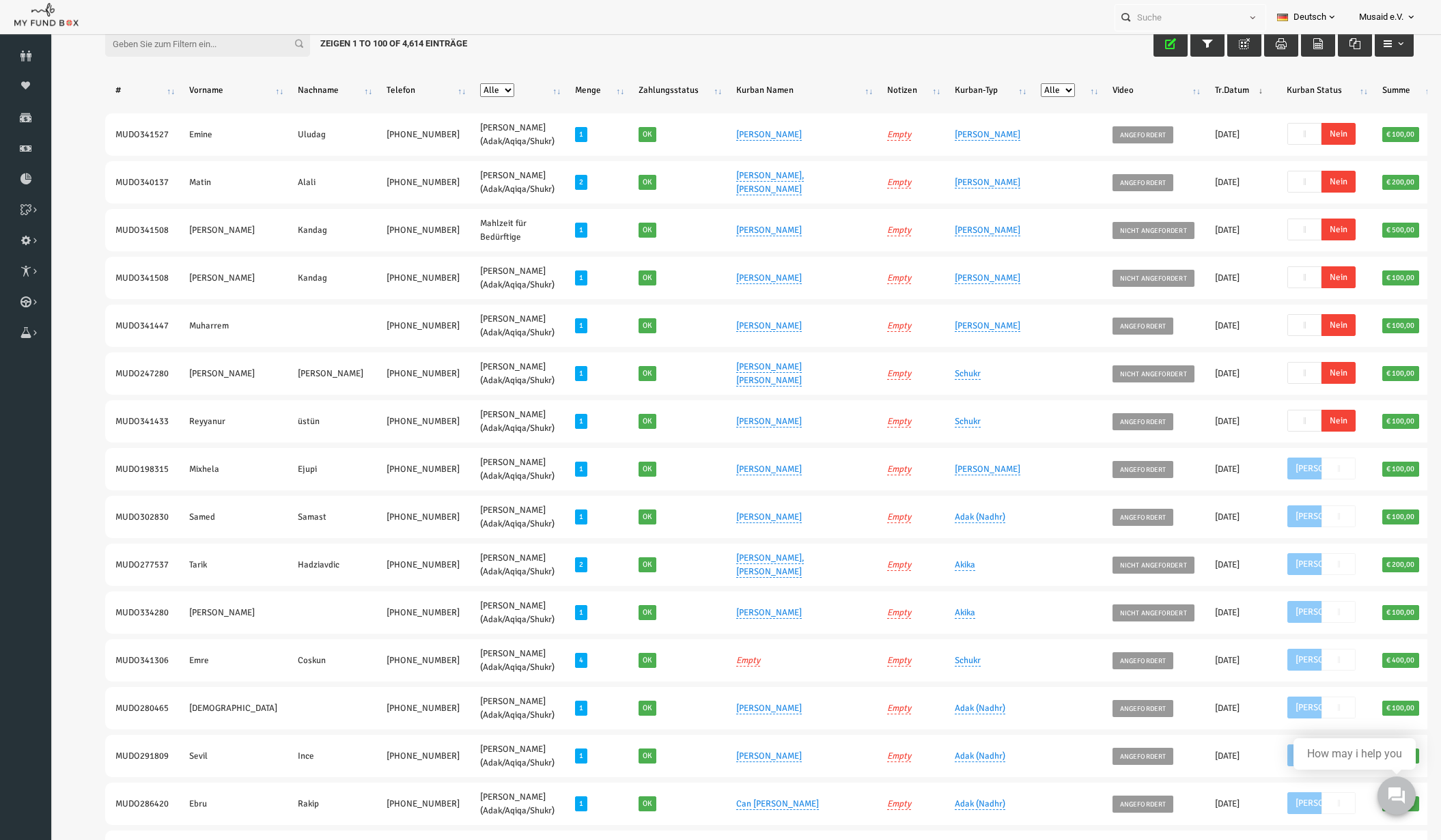
scroll to position [0, 0]
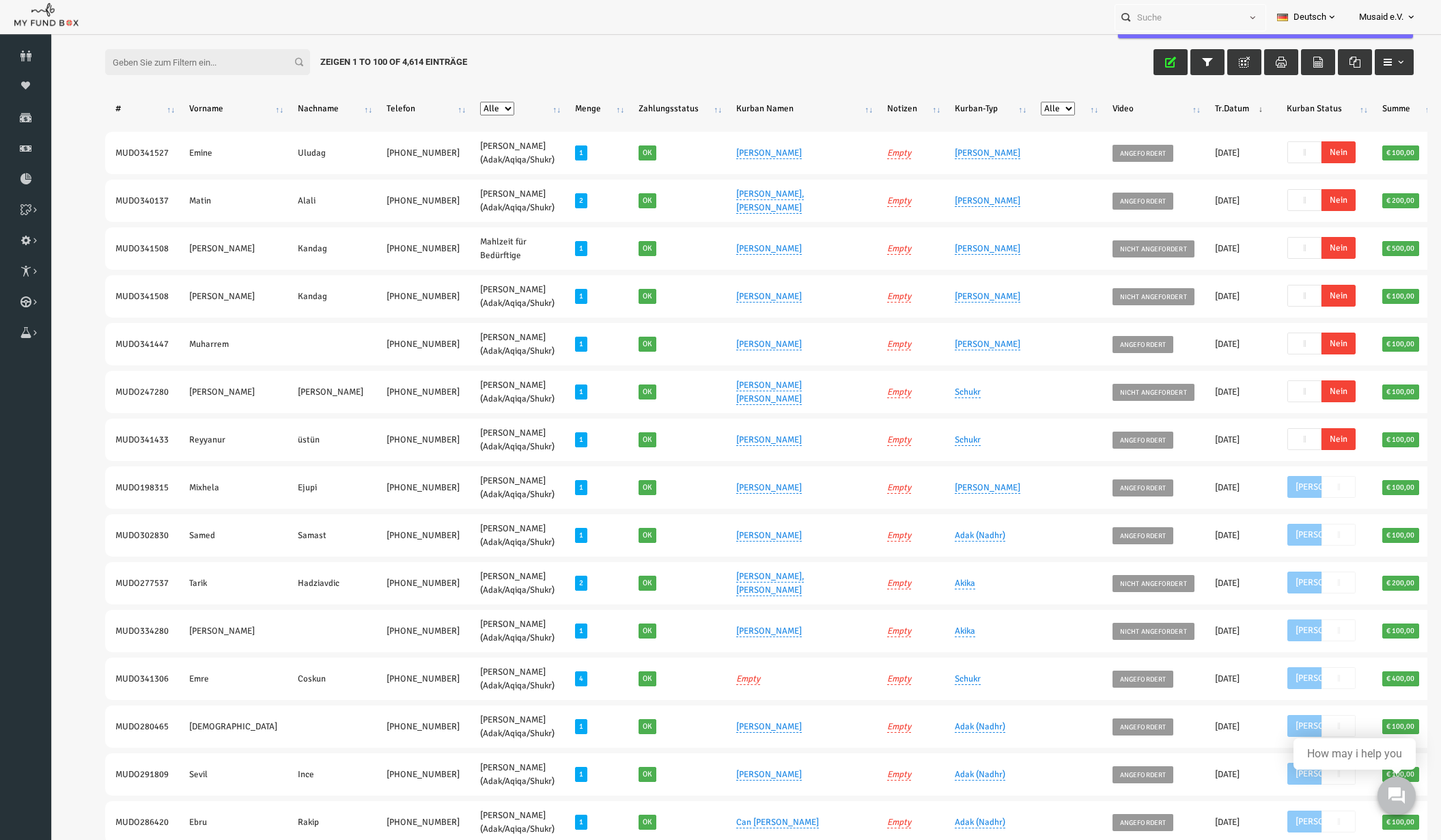
click at [1126, 64] on button "button" at bounding box center [1143, 62] width 35 height 26
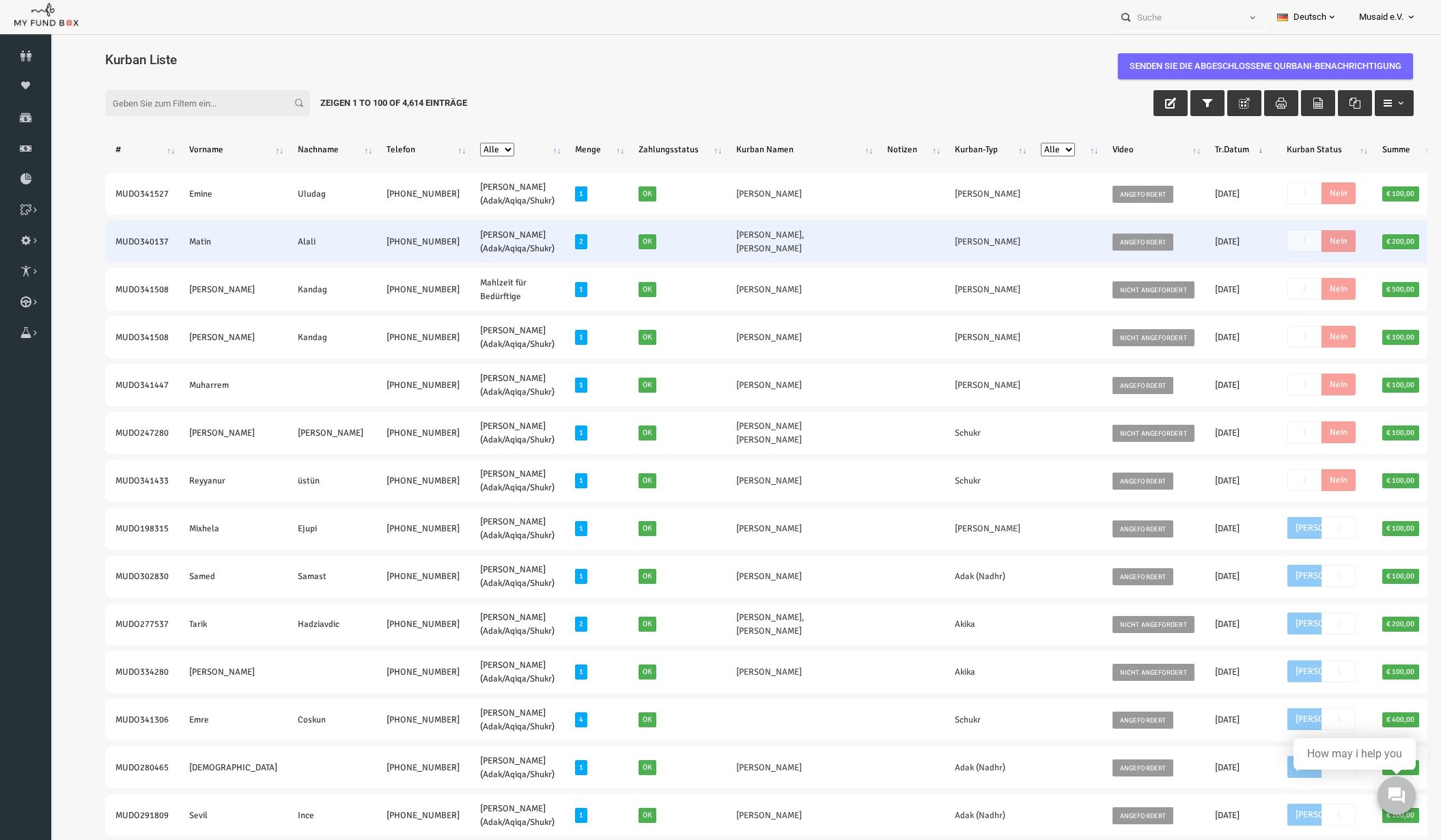
drag, startPoint x: 775, startPoint y: 238, endPoint x: 637, endPoint y: 262, distance: 140.1
click at [698, 262] on td "[PERSON_NAME],[PERSON_NAME]" at bounding box center [773, 242] width 151 height 43
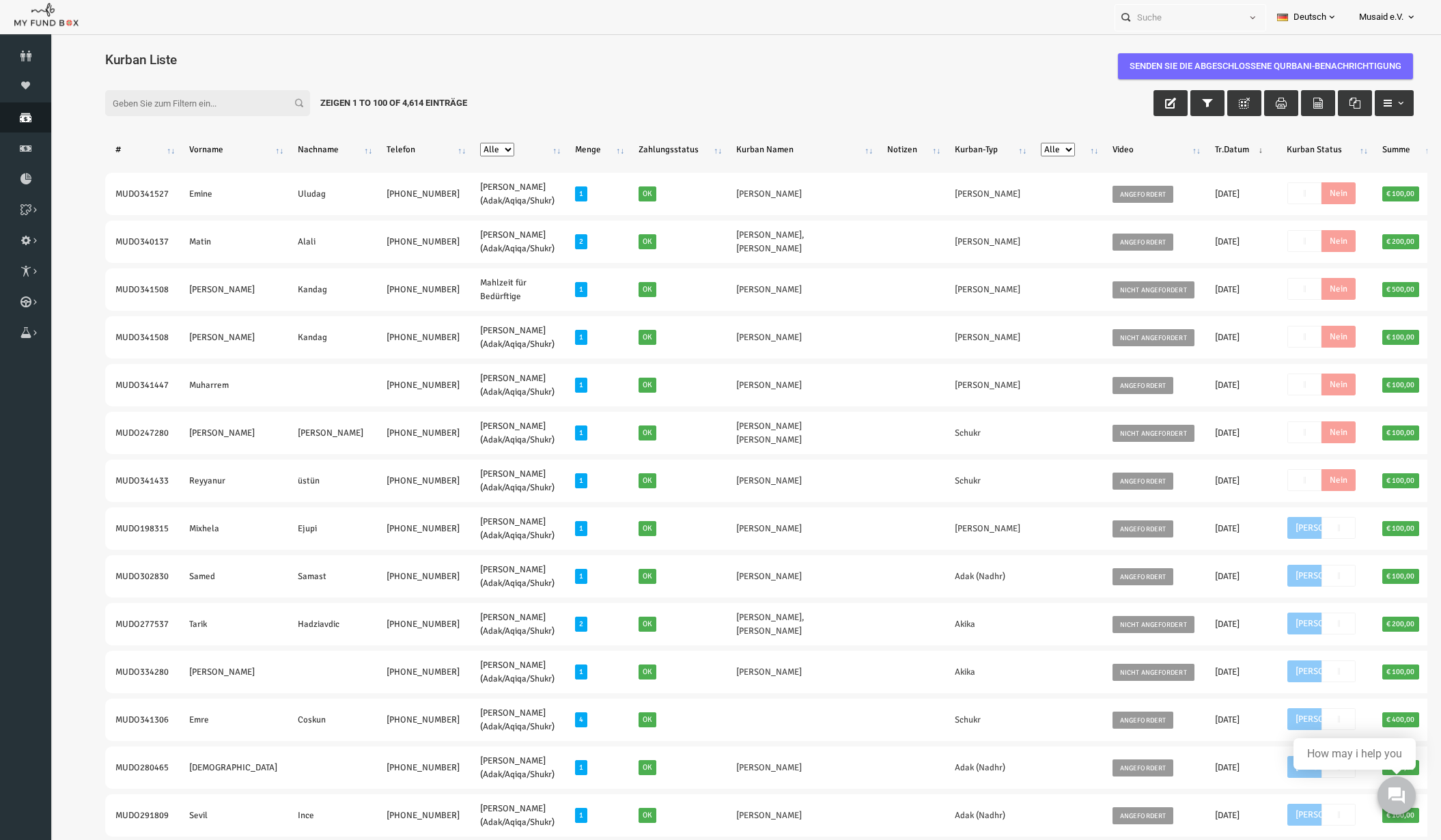
click at [15, 124] on link "Spenden" at bounding box center [25, 117] width 51 height 30
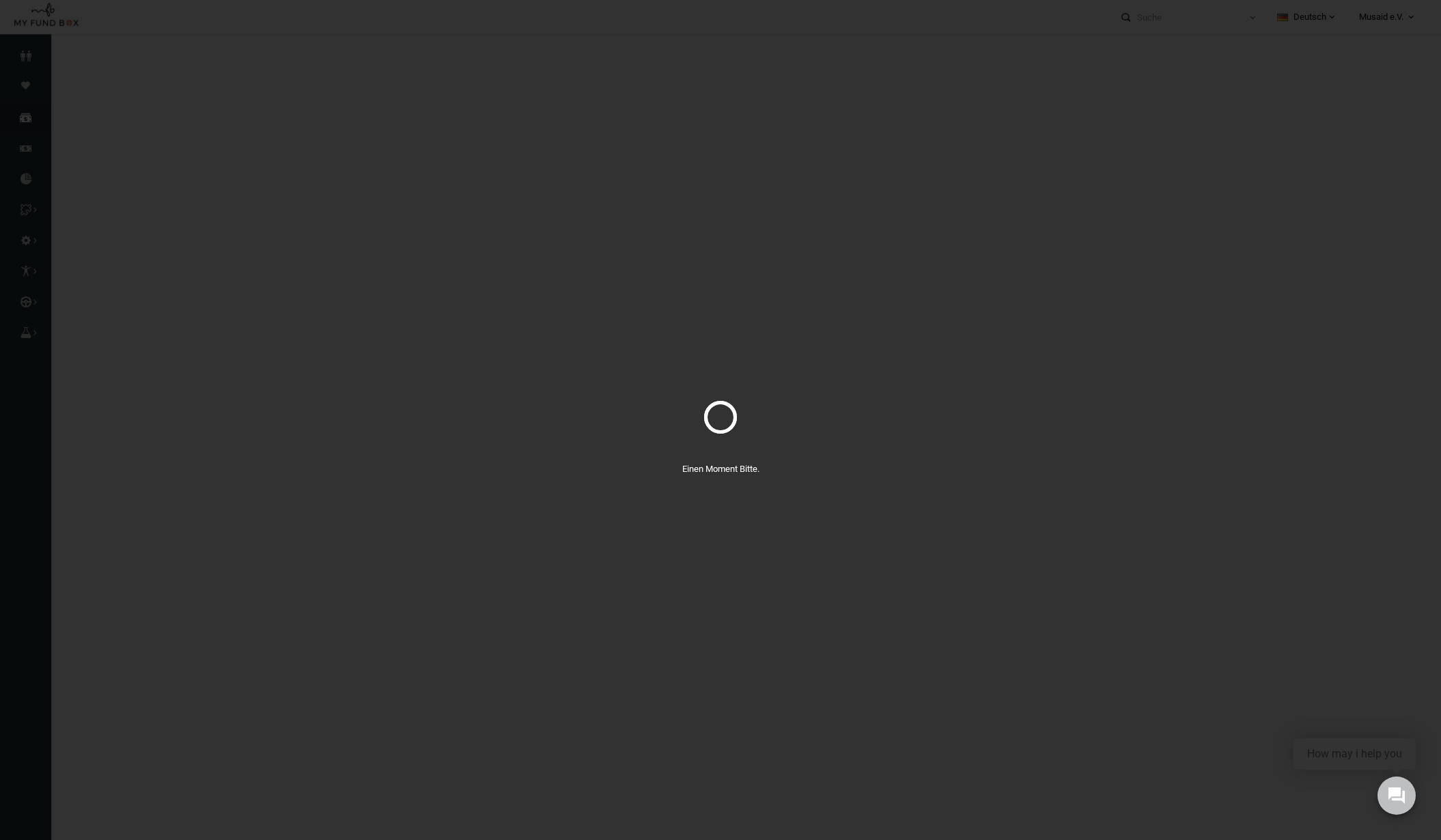
select select "100"
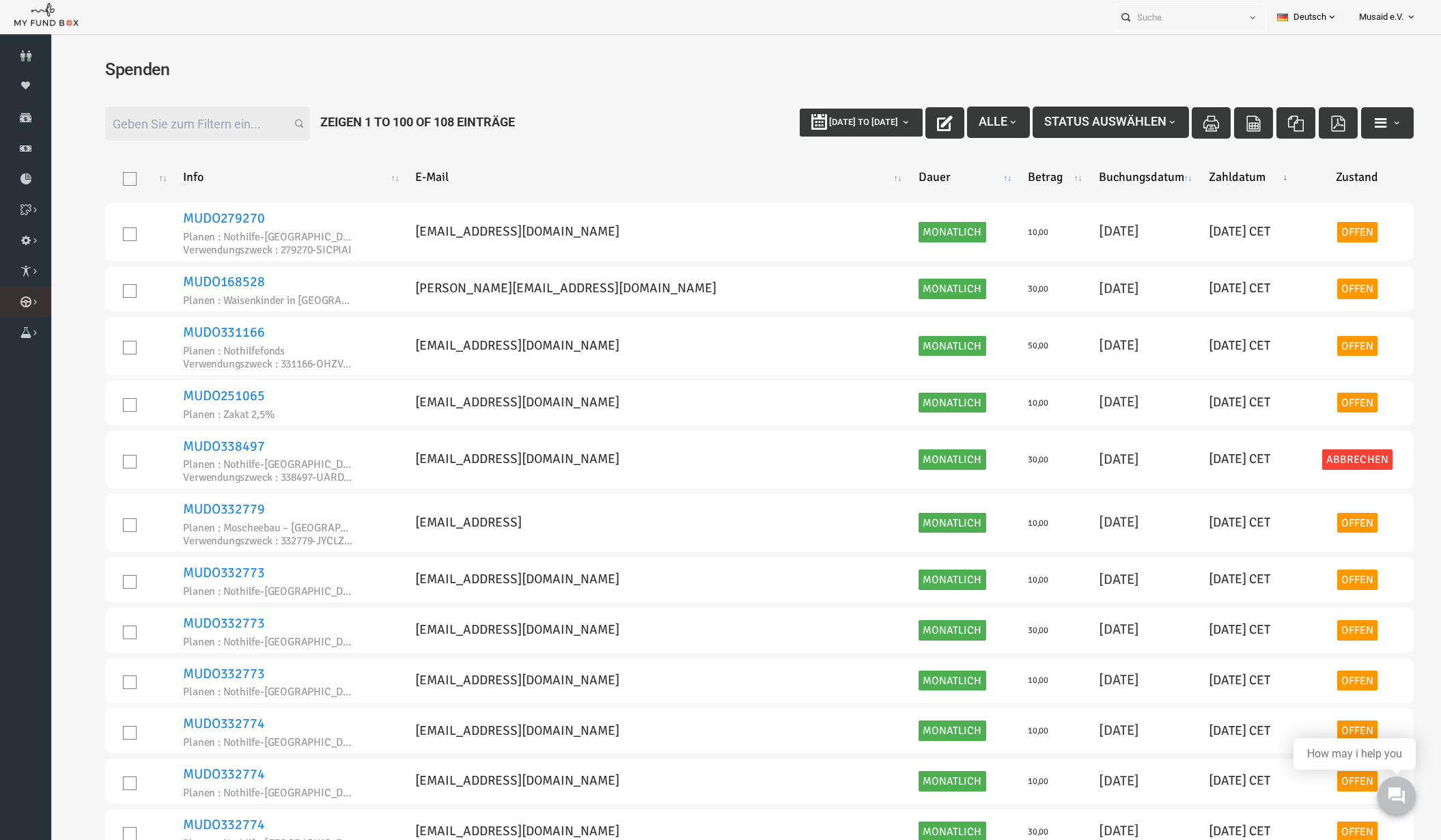
click at [0, 0] on link "Kurban Liste" at bounding box center [0, 0] width 0 height 0
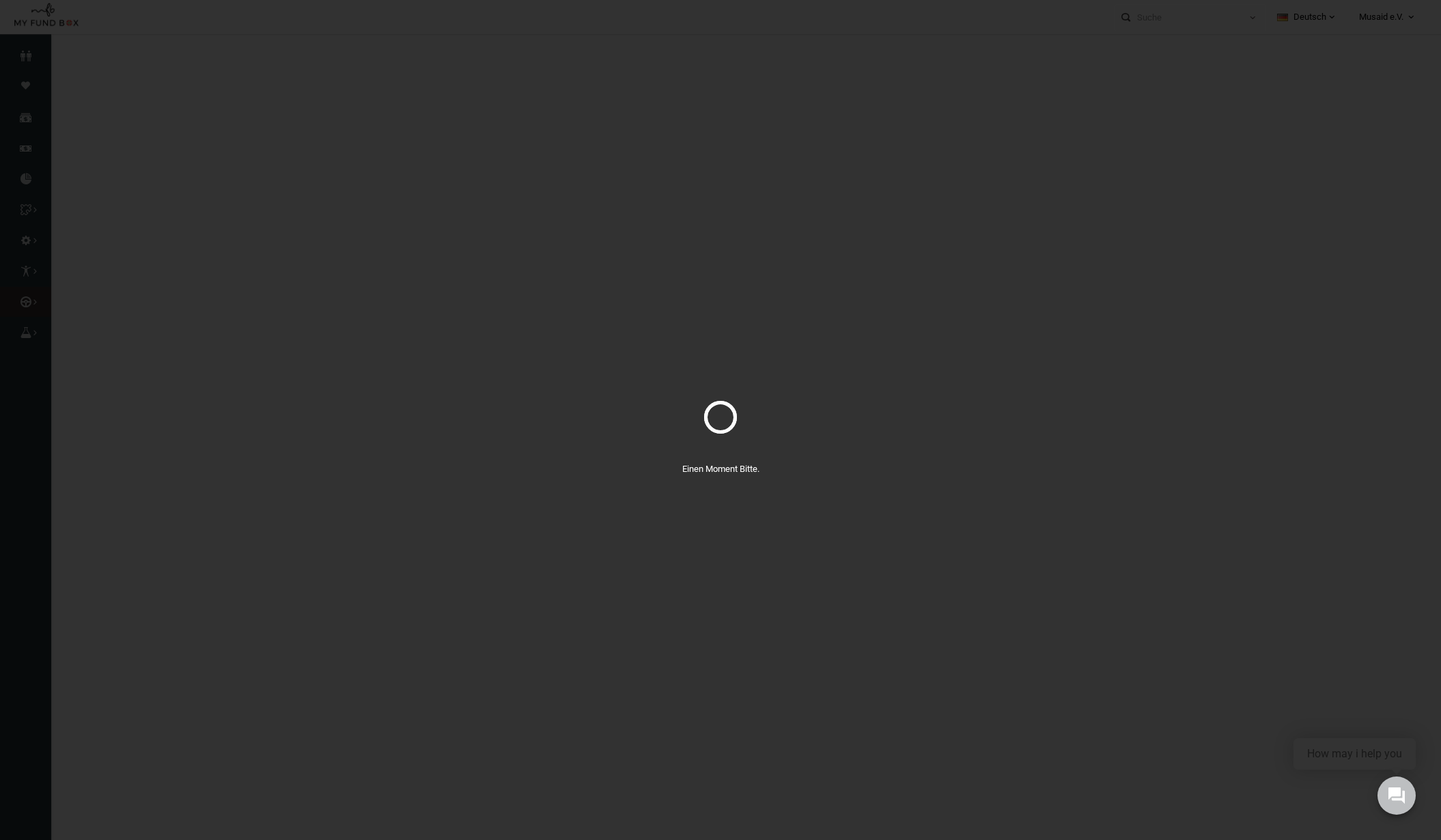
select select "100"
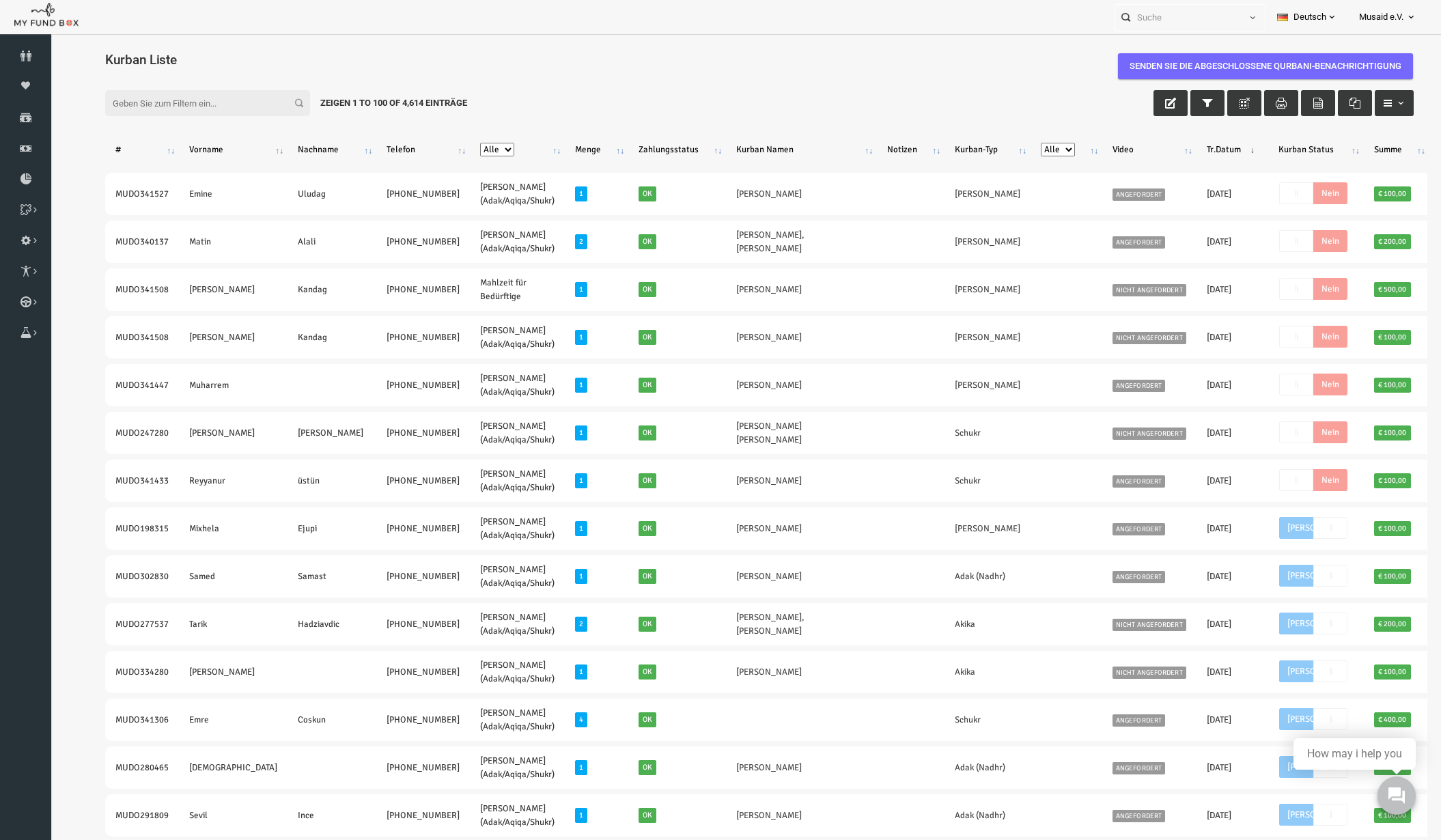
click at [177, 86] on div "Filter: Zeigen 1 to 100 of 4,614 Einträge" at bounding box center [731, 103] width 1336 height 54
click at [183, 103] on input "Filter:" at bounding box center [180, 103] width 205 height 26
click at [193, 109] on input "Filter:" at bounding box center [180, 103] width 205 height 26
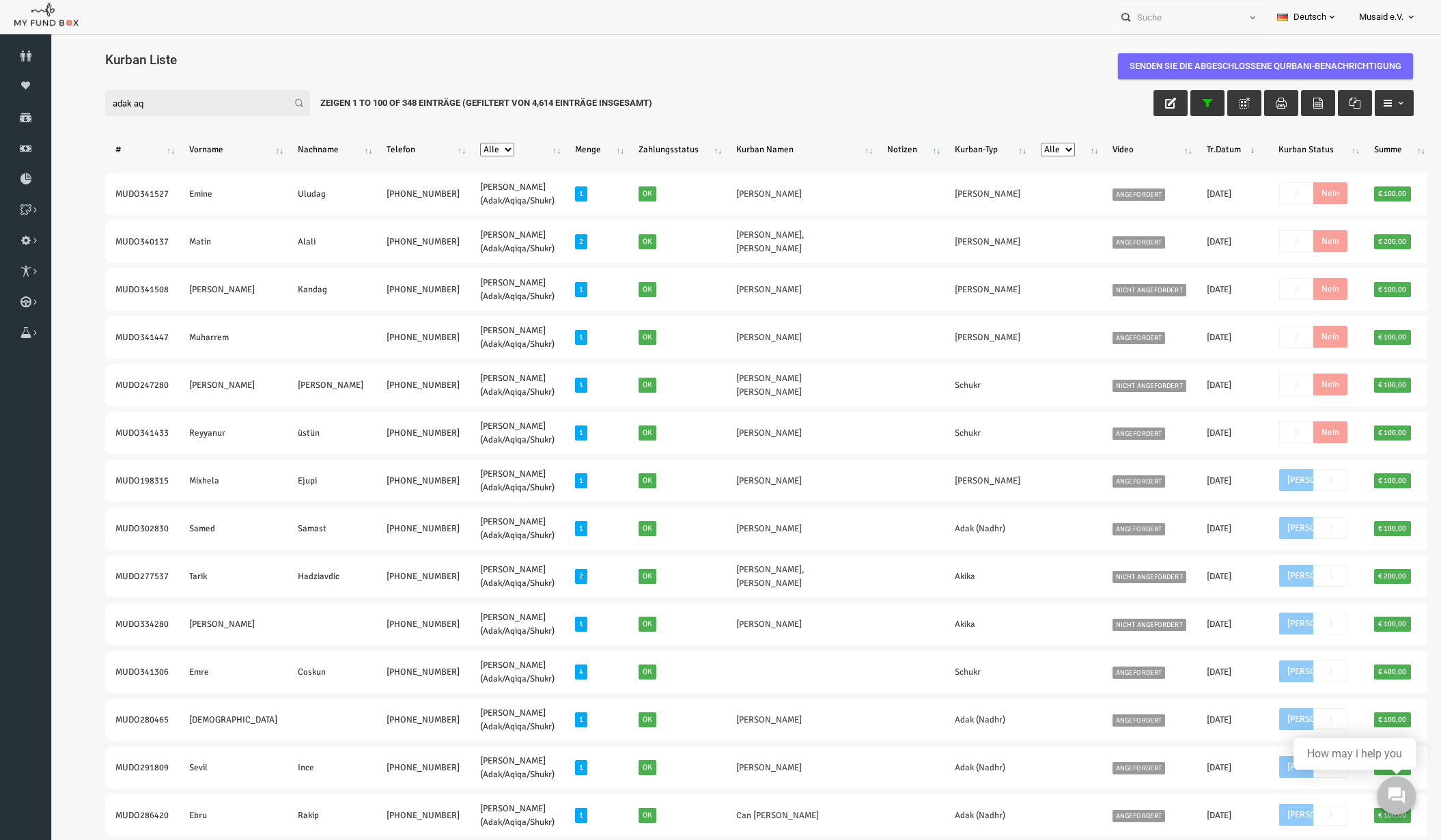
type input "adak aq"
click at [1174, 107] on icon "button" at bounding box center [1179, 103] width 11 height 11
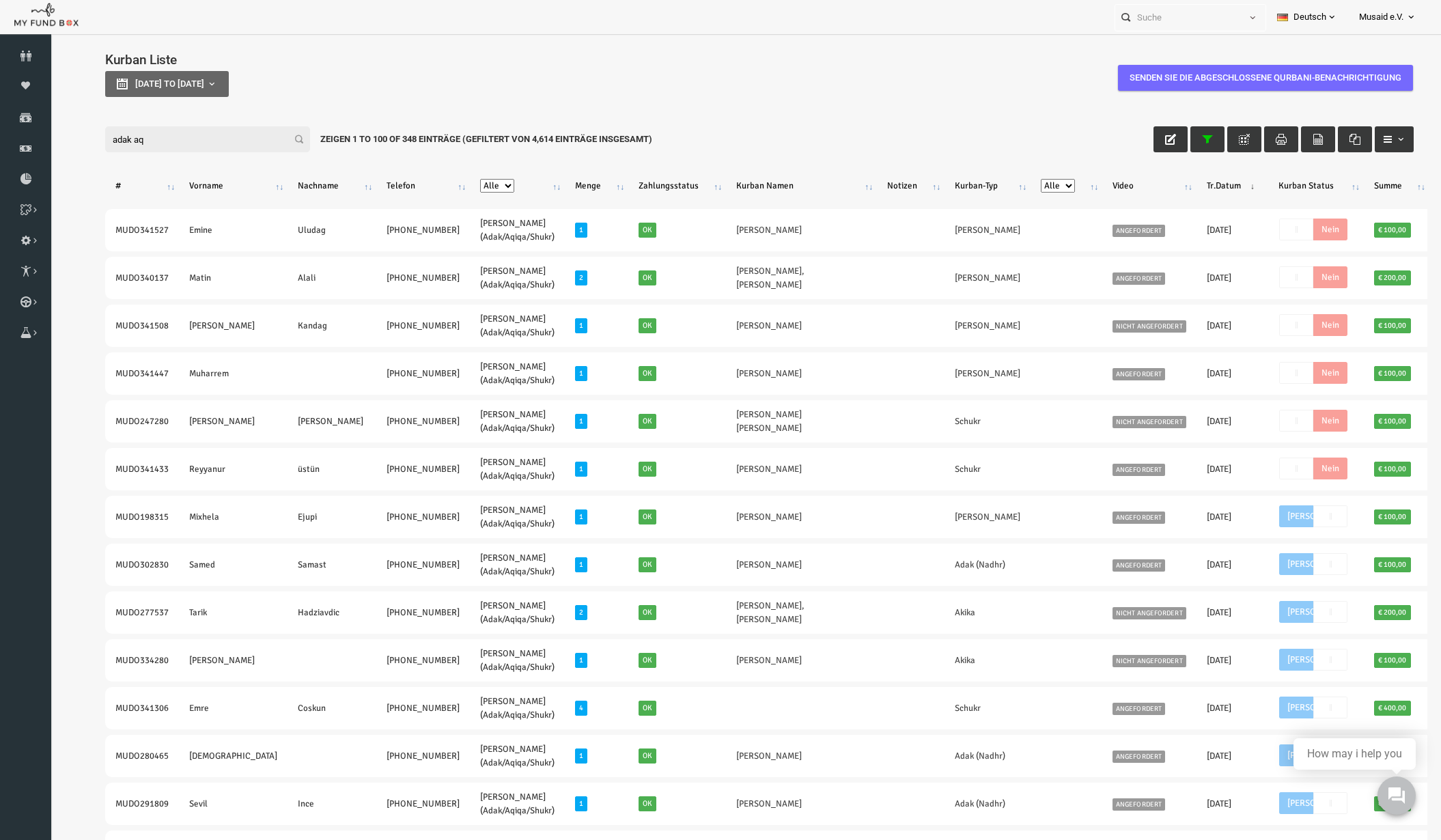
click at [568, 126] on div "Zeigen 1 to 100 of 348 Einträge (Gefiltert von 4,614 Einträge insgesamt)" at bounding box center [458, 139] width 353 height 26
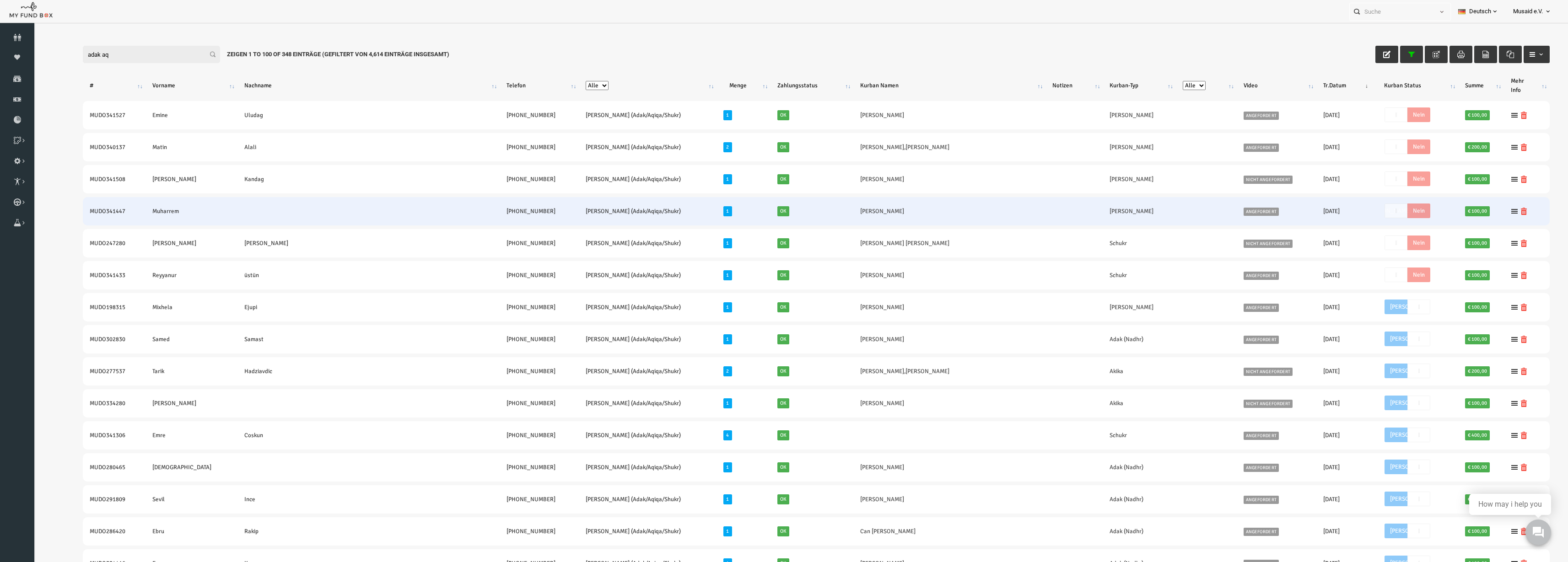
scroll to position [57, 0]
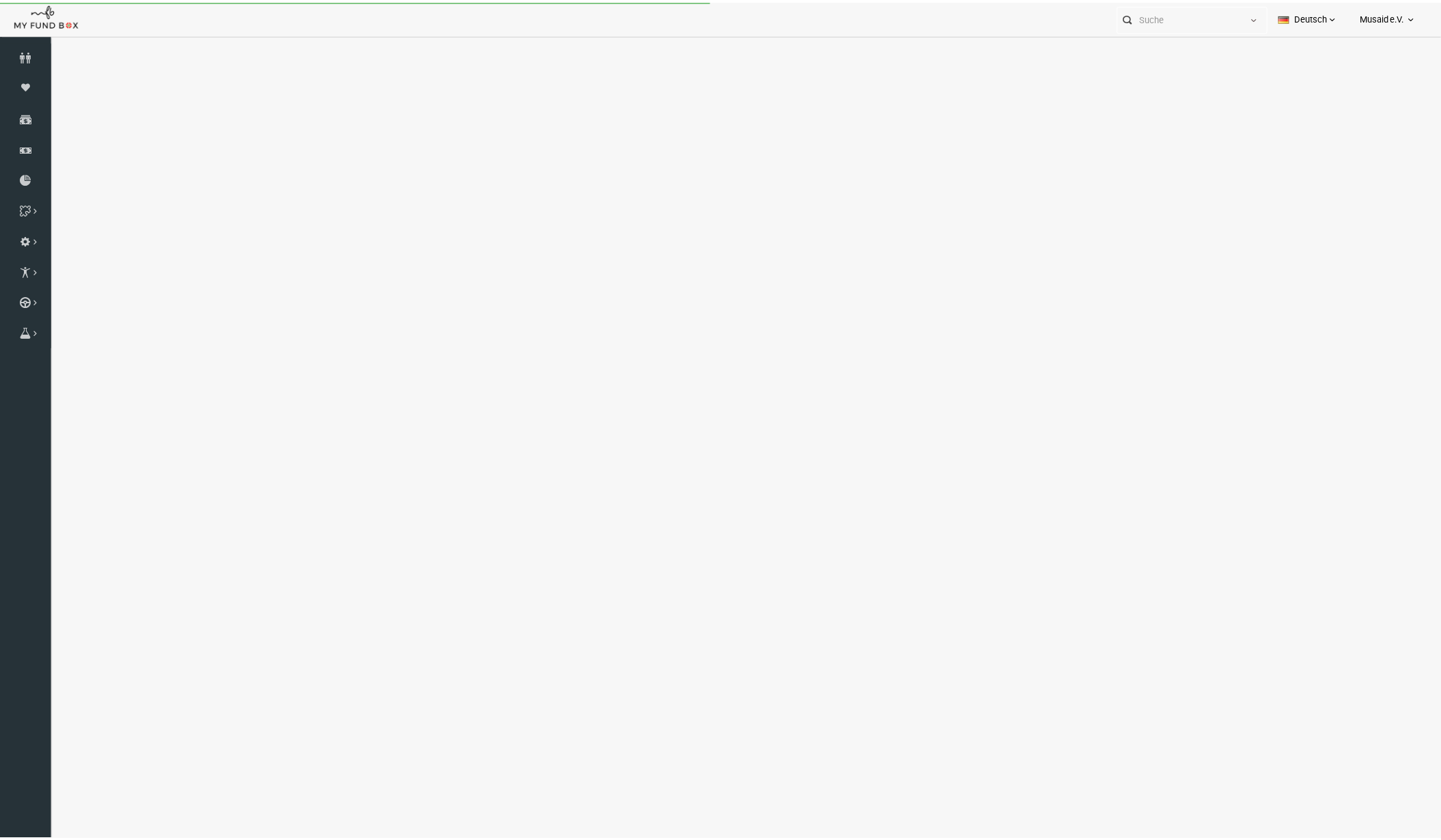
select select "100"
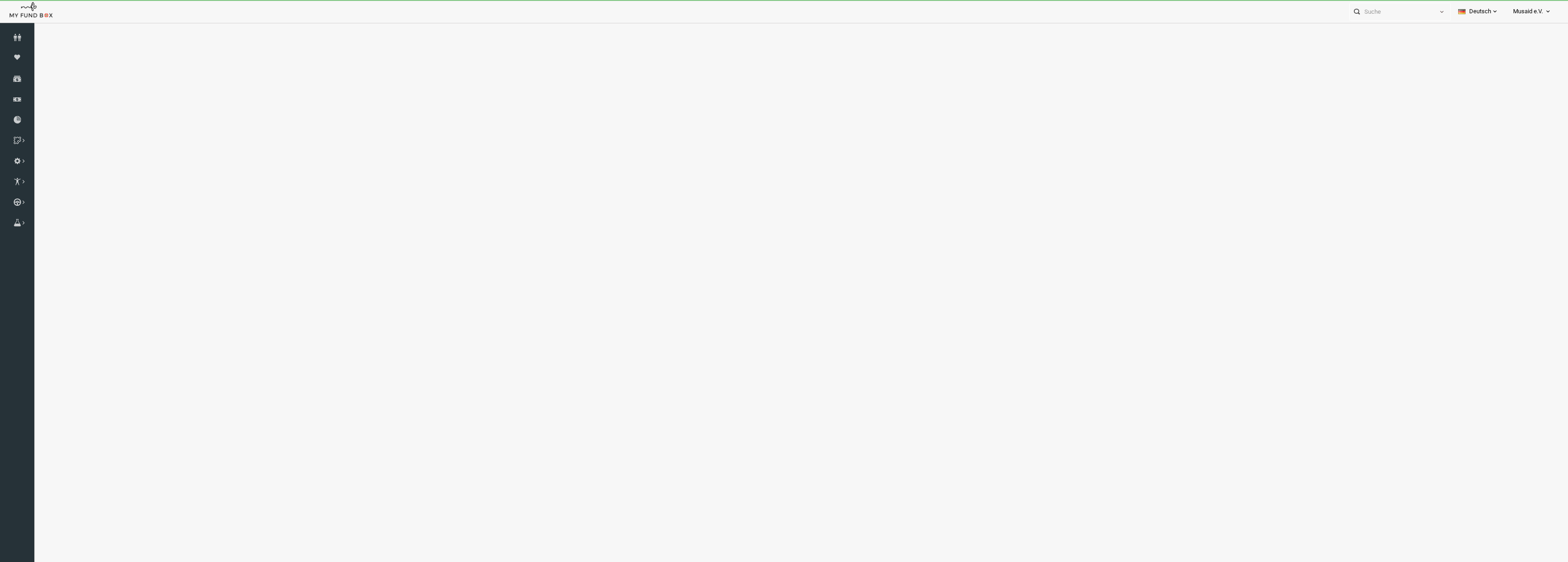
select select "100"
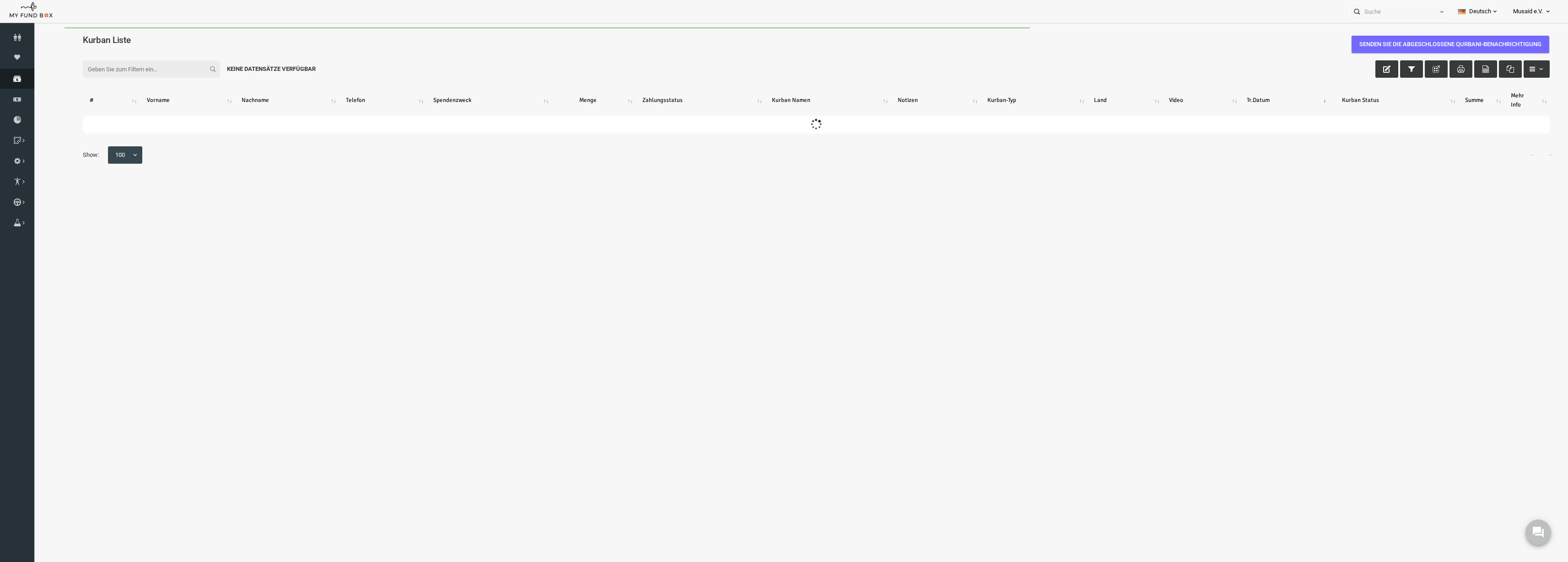
click at [14, 86] on link "Spenden" at bounding box center [17, 78] width 34 height 20
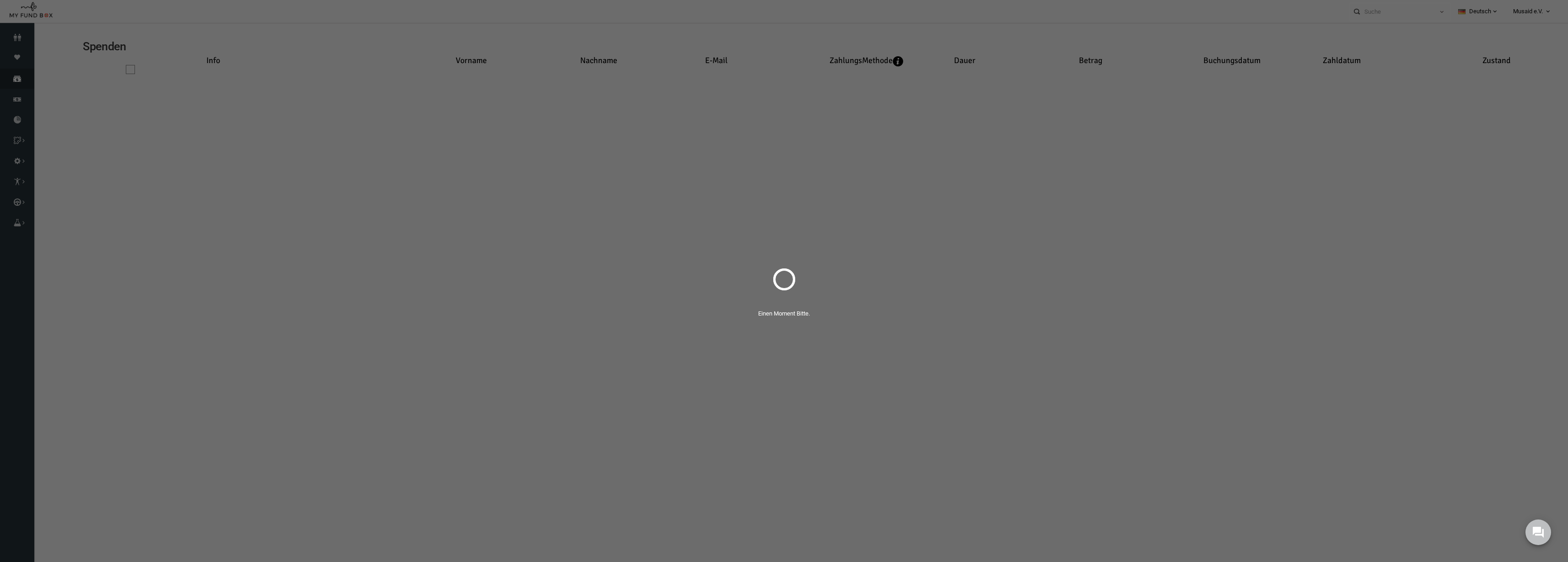
select select "100"
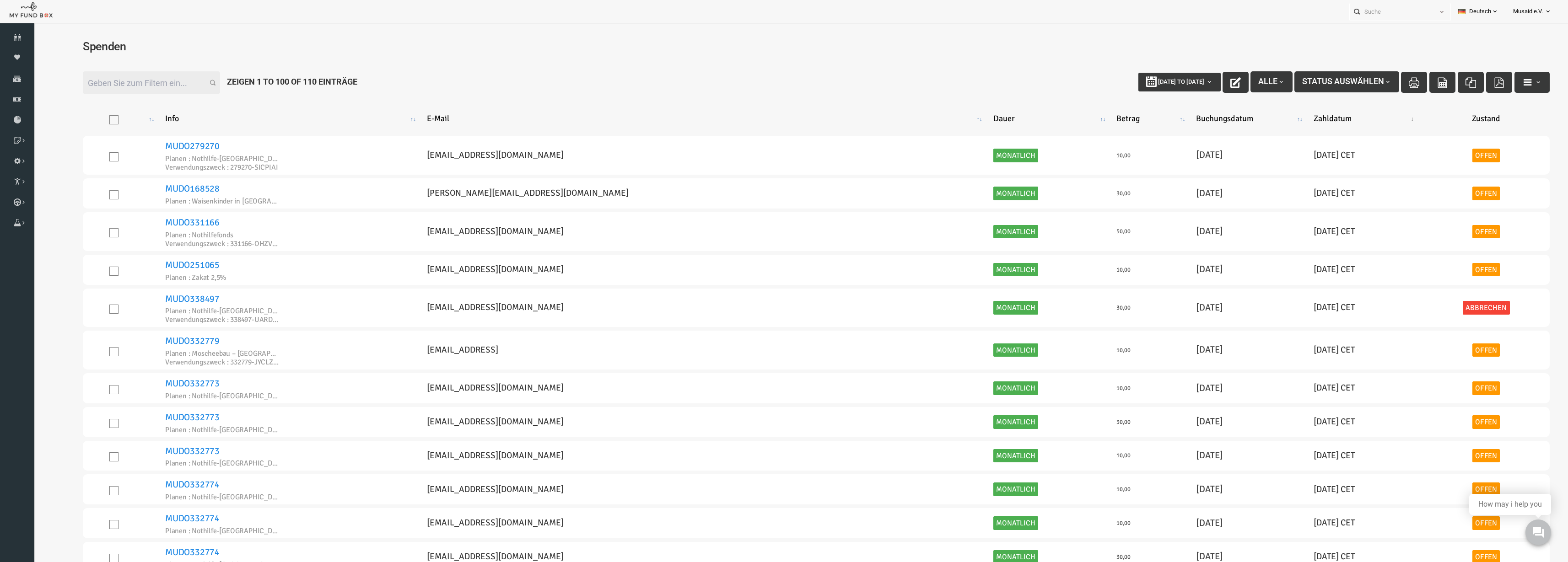
click at [1247, 80] on span "button" at bounding box center [1250, 82] width 7 height 7
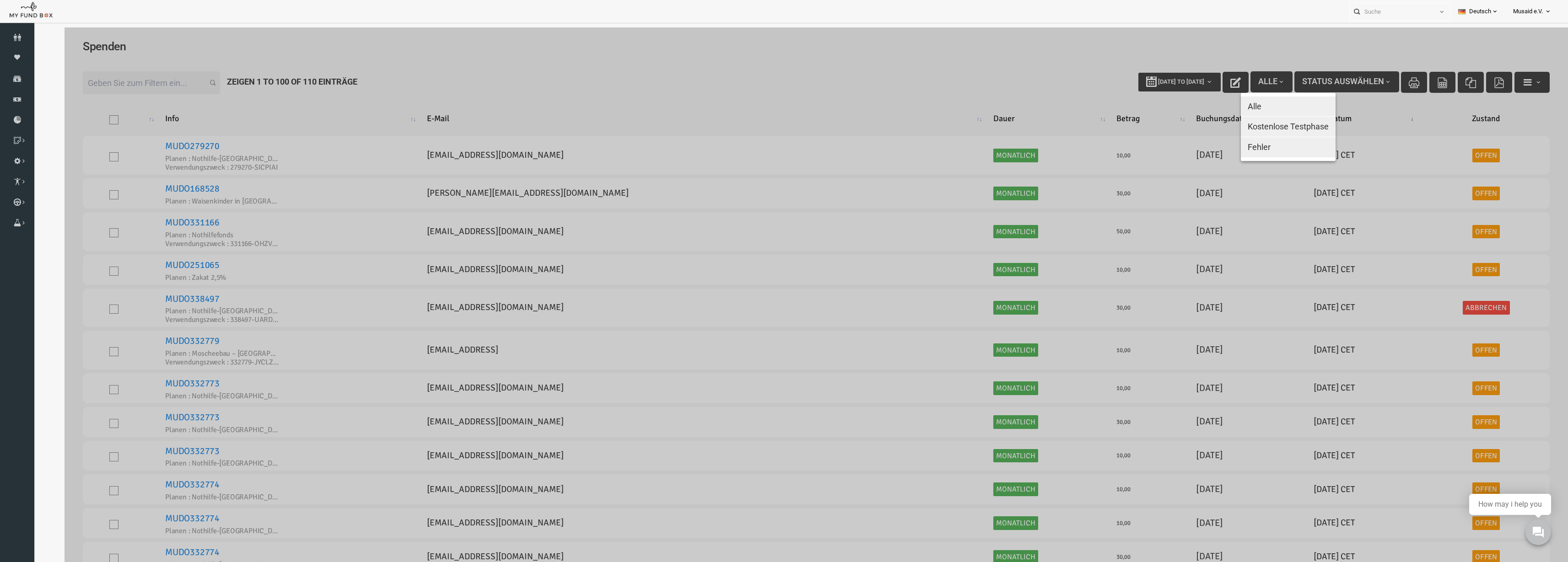
click at [1241, 82] on div at bounding box center [786, 308] width 1503 height 562
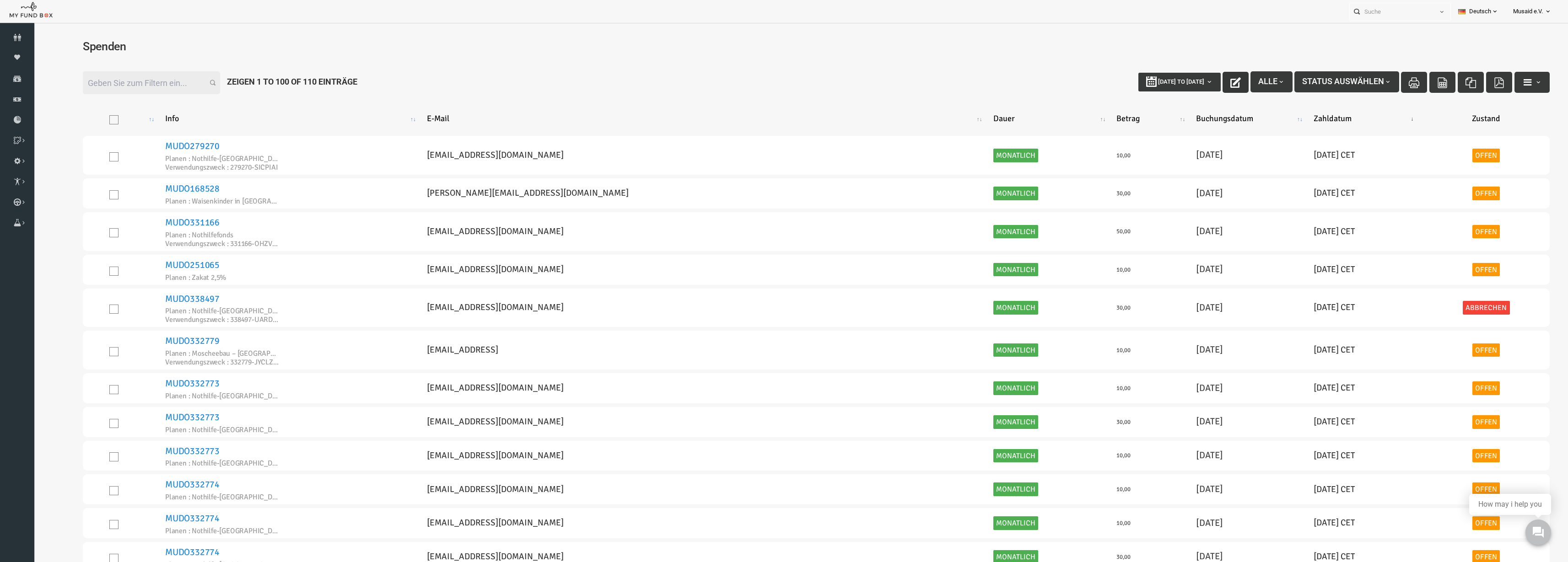
click at [1200, 80] on icon "button" at bounding box center [1205, 82] width 10 height 10
click at [1200, 86] on icon "button" at bounding box center [1205, 82] width 10 height 10
type input "15-09-2025"
type input "22-09-2025"
click at [1145, 82] on span "[DATE] to [DATE]" at bounding box center [1150, 82] width 46 height 7
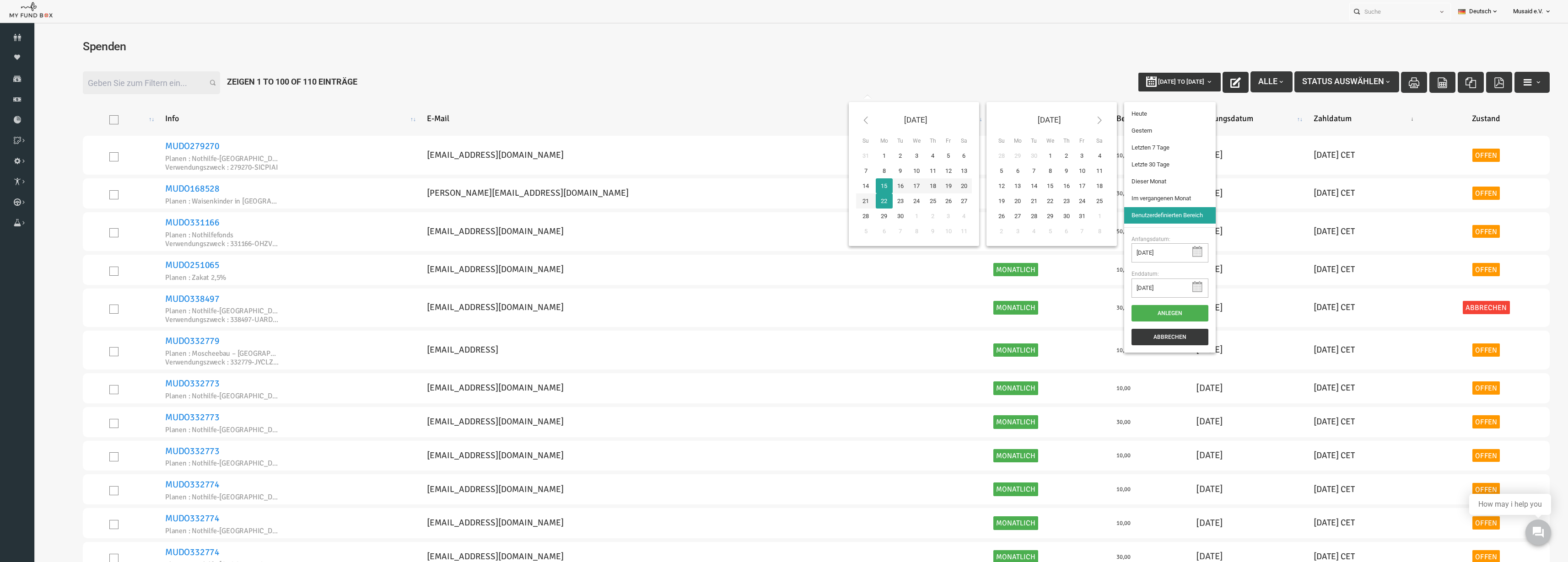
type input "17-08-2025"
type input "15-09-2025"
click at [1139, 172] on li "Letzte 30 Tage" at bounding box center [1139, 164] width 91 height 16
select select "100"
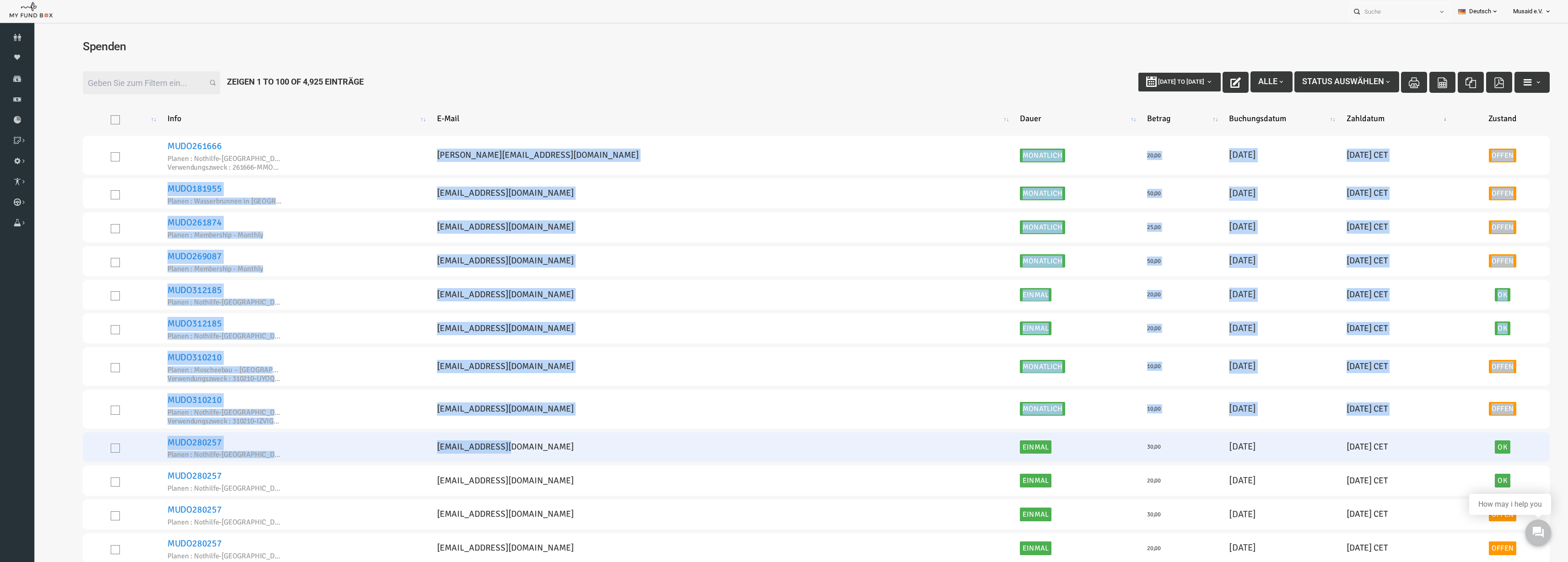
drag, startPoint x: 541, startPoint y: 190, endPoint x: 697, endPoint y: 443, distance: 297.2
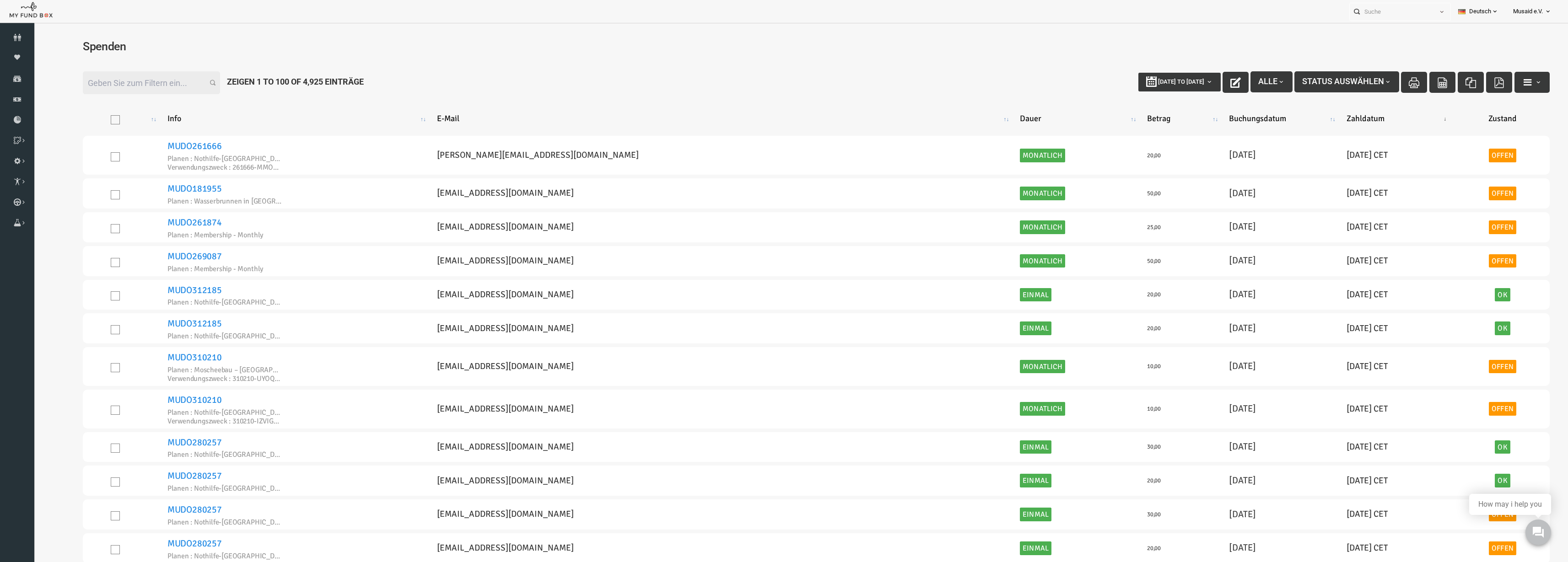
click at [653, 81] on div "Filter: 17-08-2025 to 15-09-2025 Alle Status auswählen Zeigen 1 to 100 of 4,925…" at bounding box center [786, 83] width 1485 height 41
